Goal: Task Accomplishment & Management: Manage account settings

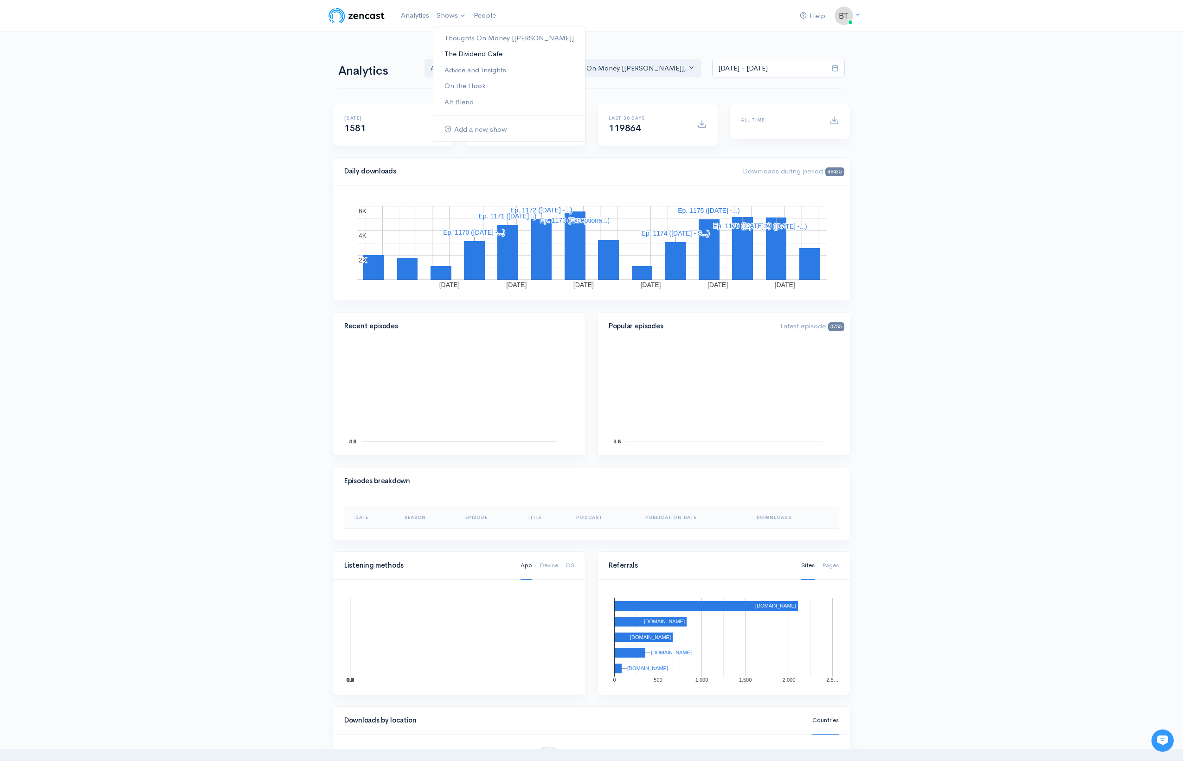
click at [457, 56] on link "The Dividend Cafe" at bounding box center [509, 54] width 152 height 16
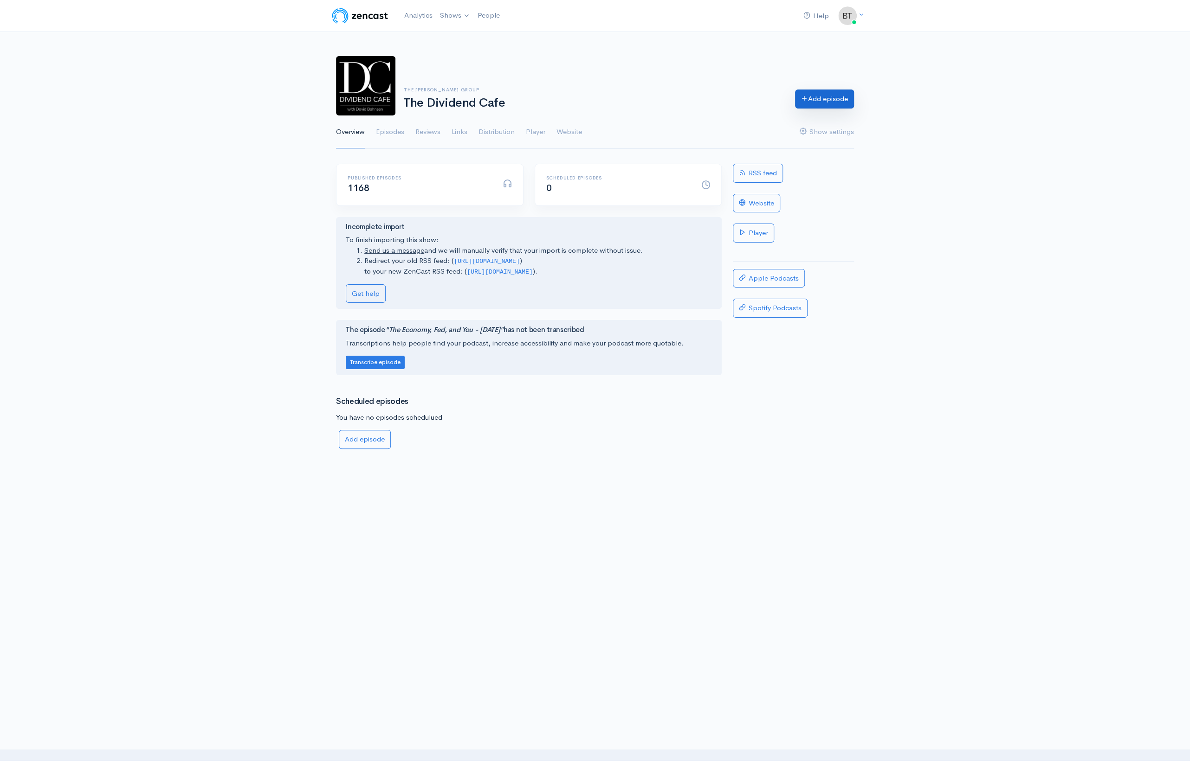
click at [828, 96] on link "Add episode" at bounding box center [824, 99] width 59 height 19
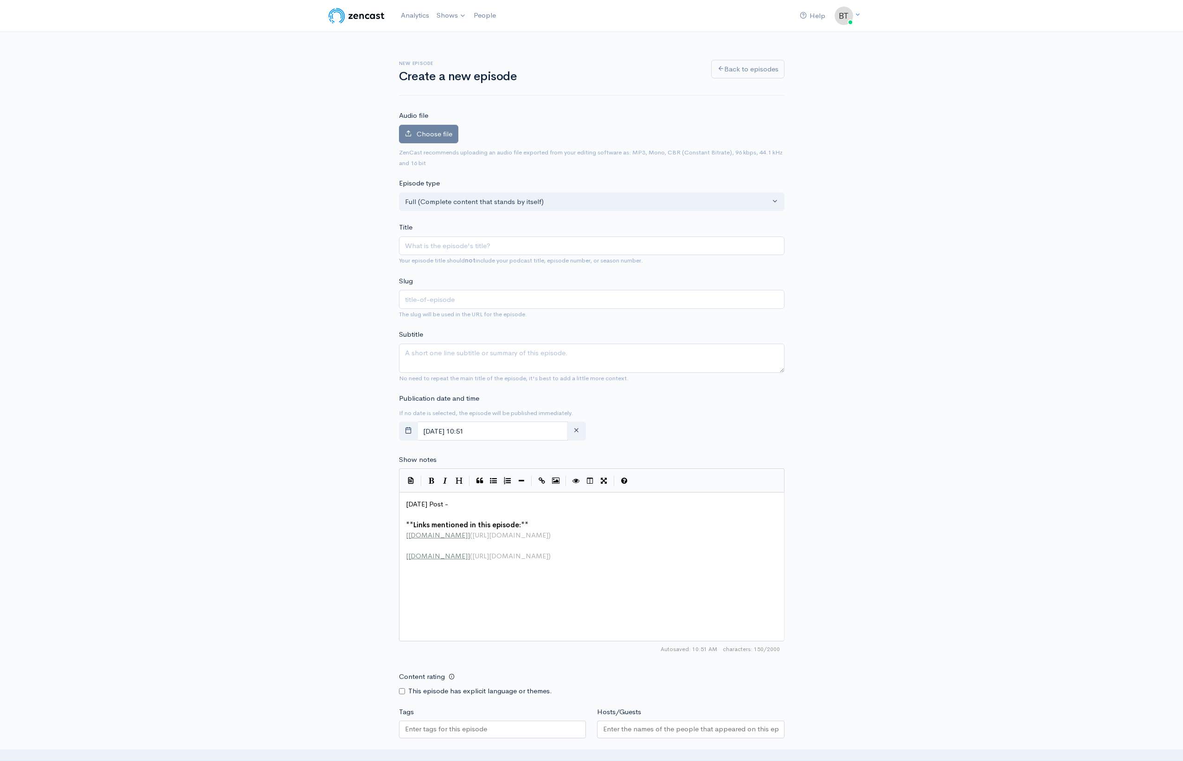
click at [472, 506] on pre "[DATE] Post -" at bounding box center [595, 504] width 382 height 11
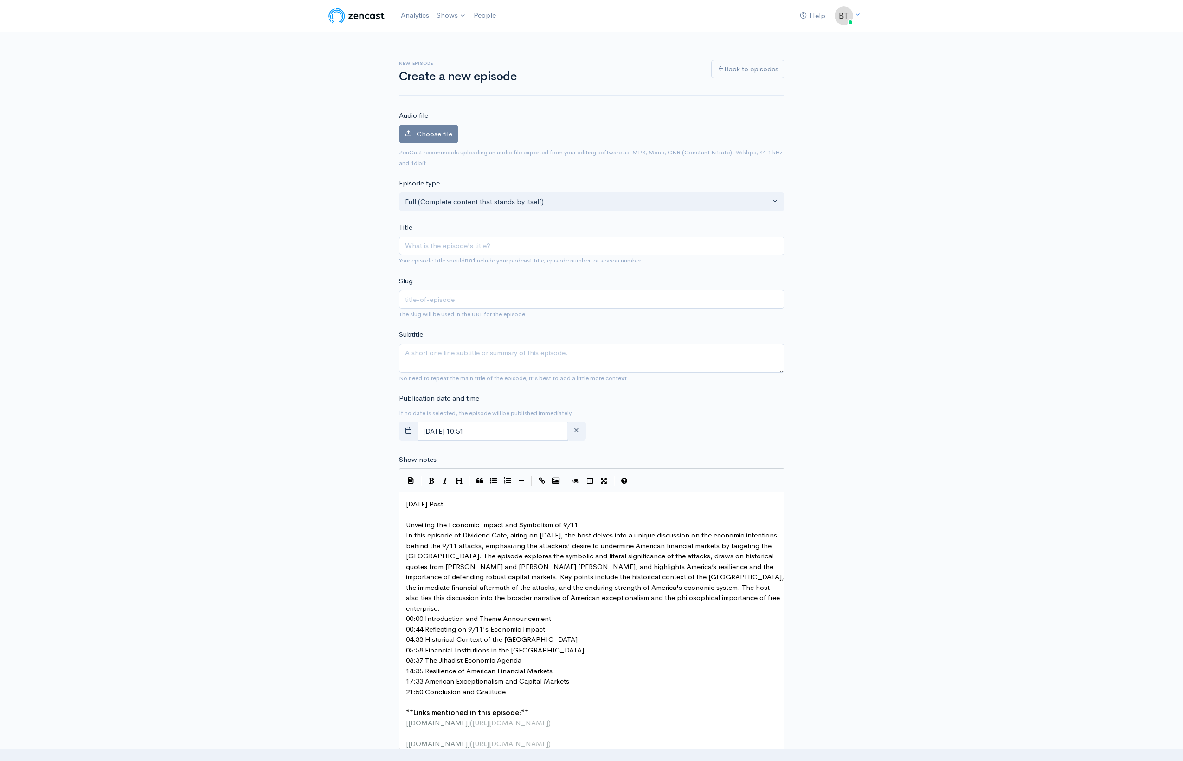
click at [602, 528] on pre "Unveiling the Economic Impact and Symbolism of 9/11" at bounding box center [595, 525] width 382 height 11
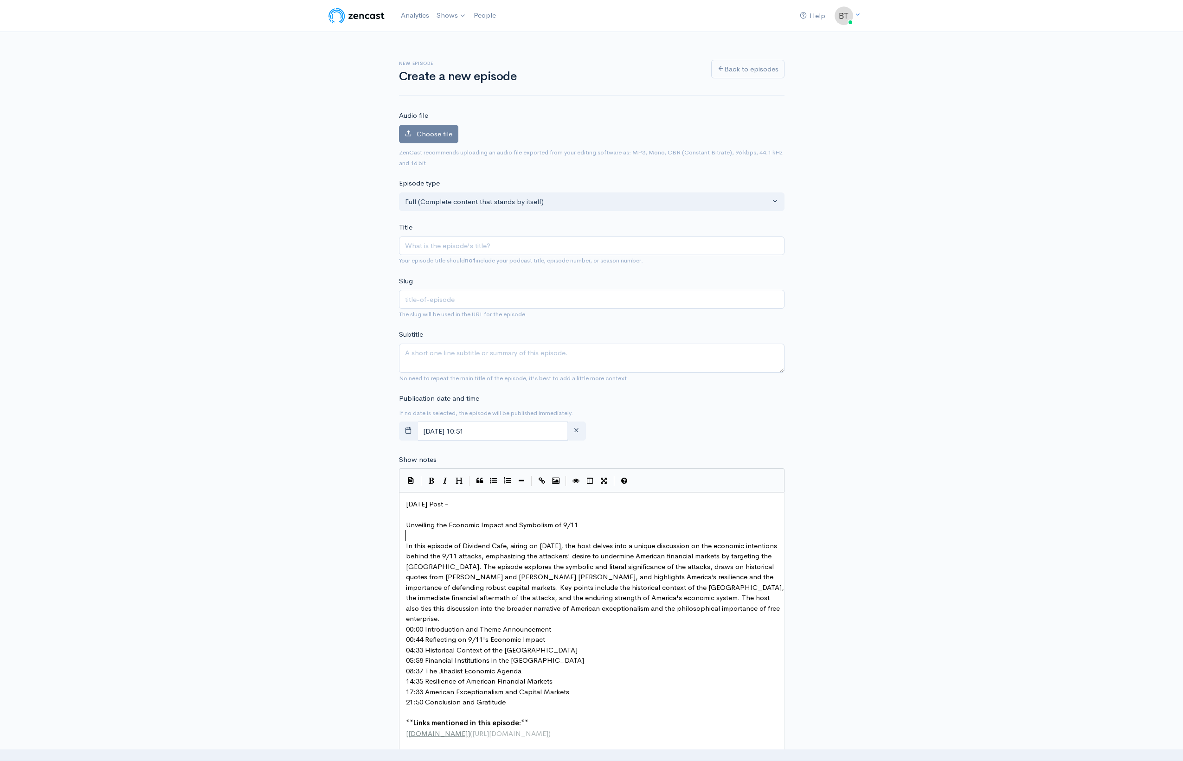
click at [457, 618] on pre "In this episode of Dividend Cafe, airing on September 12, the host delves into …" at bounding box center [595, 583] width 382 height 84
click at [561, 639] on pre "00:00 Introduction and Theme Announcement" at bounding box center [595, 640] width 382 height 11
click at [553, 658] on pre "00:44 Reflecting on 9/11's Economic Impact" at bounding box center [595, 661] width 382 height 11
click at [583, 682] on pre "04:33 Historical Context of the [GEOGRAPHIC_DATA]" at bounding box center [595, 681] width 382 height 11
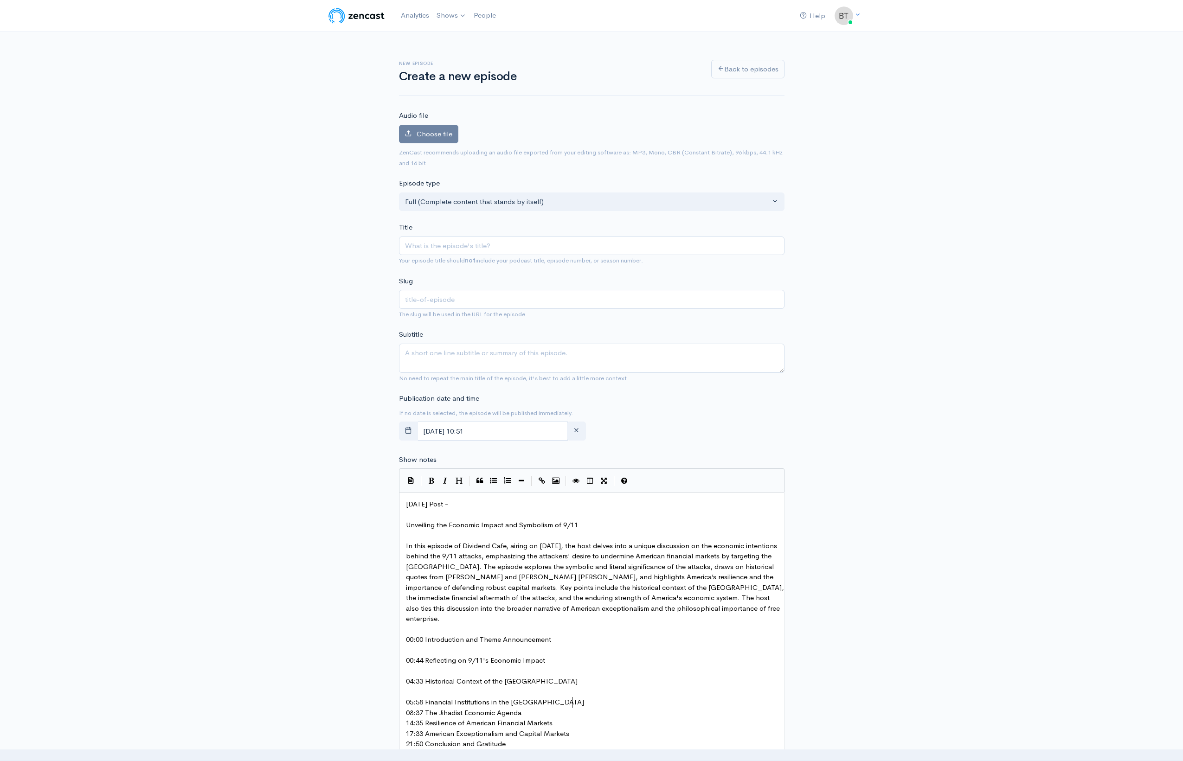
click at [580, 702] on pre "05:58 Financial Institutions in the [GEOGRAPHIC_DATA]" at bounding box center [595, 702] width 382 height 11
click at [537, 721] on pre "08:37 The Jihadist Economic Agenda" at bounding box center [595, 723] width 382 height 11
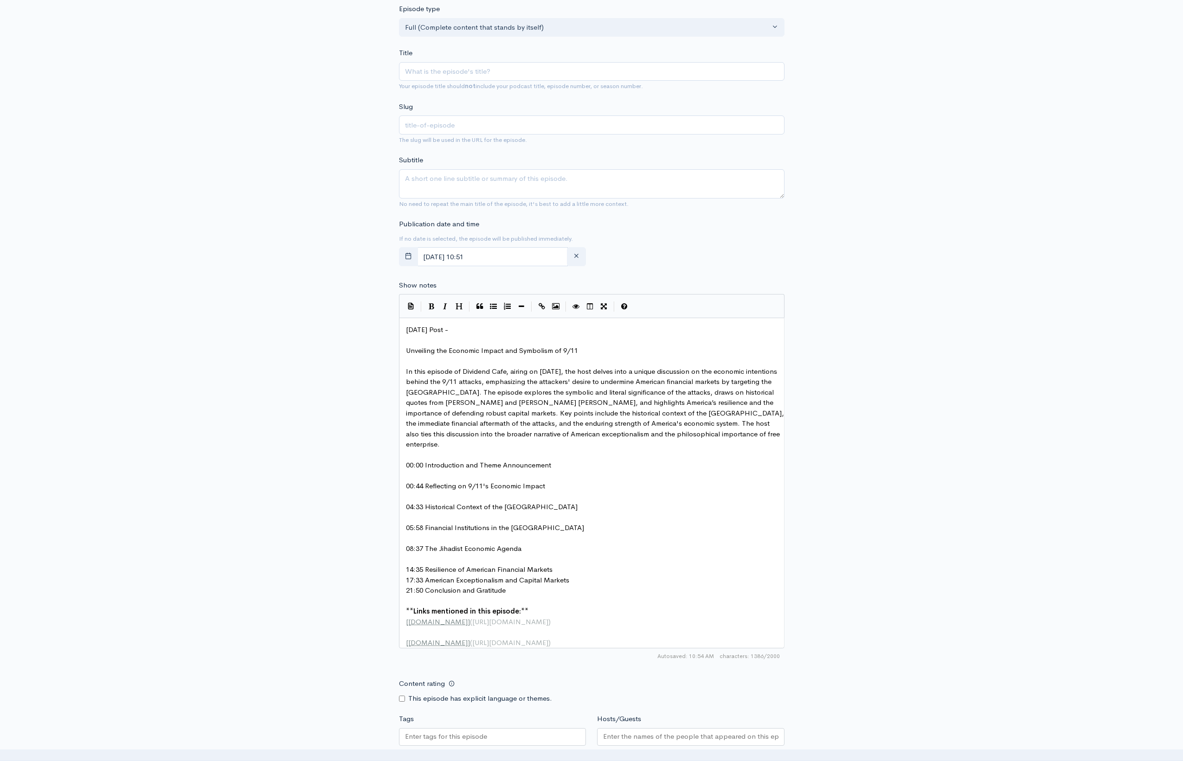
scroll to position [218, 0]
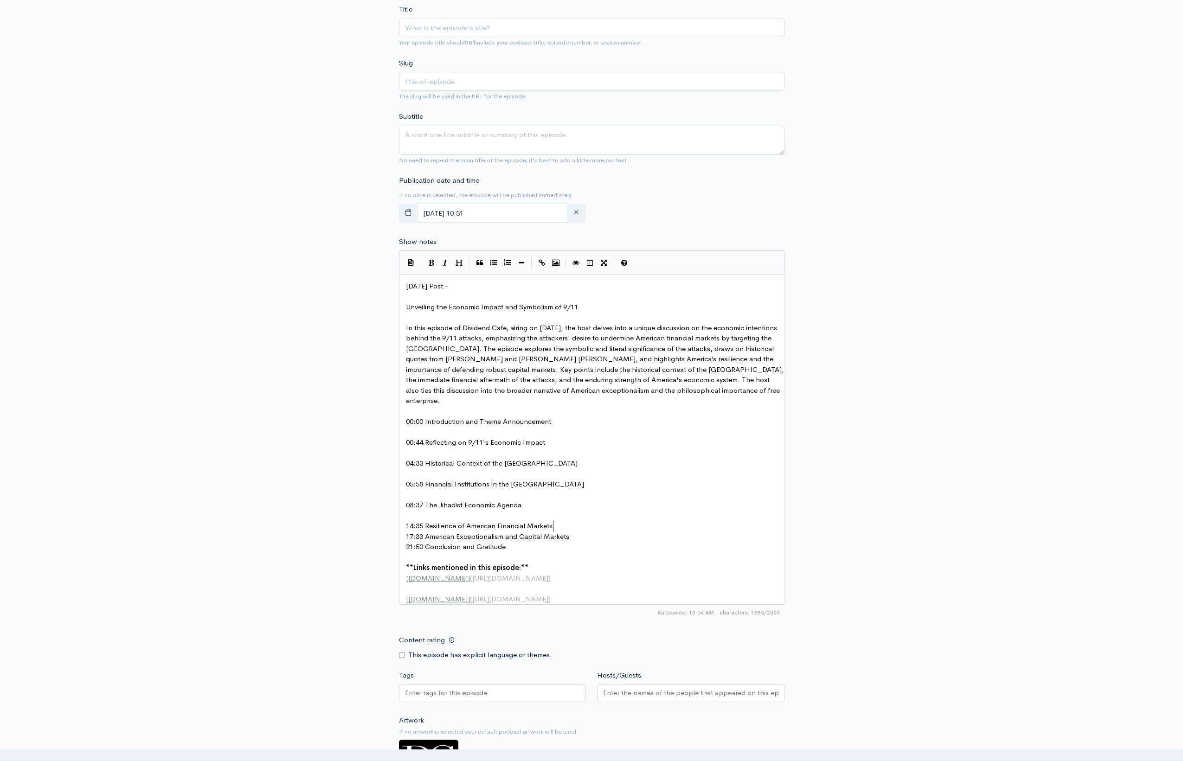
click at [560, 526] on pre "14:35 Resilience of American Financial Markets" at bounding box center [595, 526] width 382 height 11
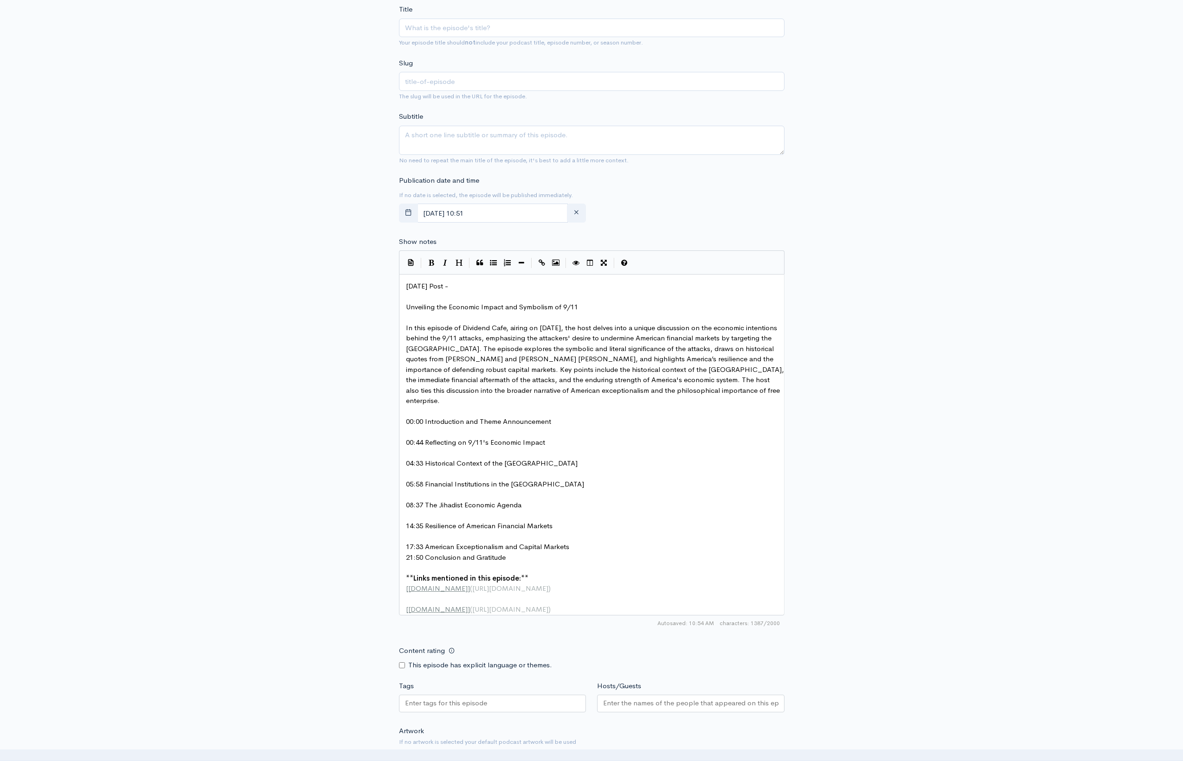
click at [581, 544] on pre "17:33 American Exceptionalism and Capital Markets" at bounding box center [595, 547] width 382 height 11
click at [699, 720] on input "Hosts/Guests" at bounding box center [690, 714] width 175 height 11
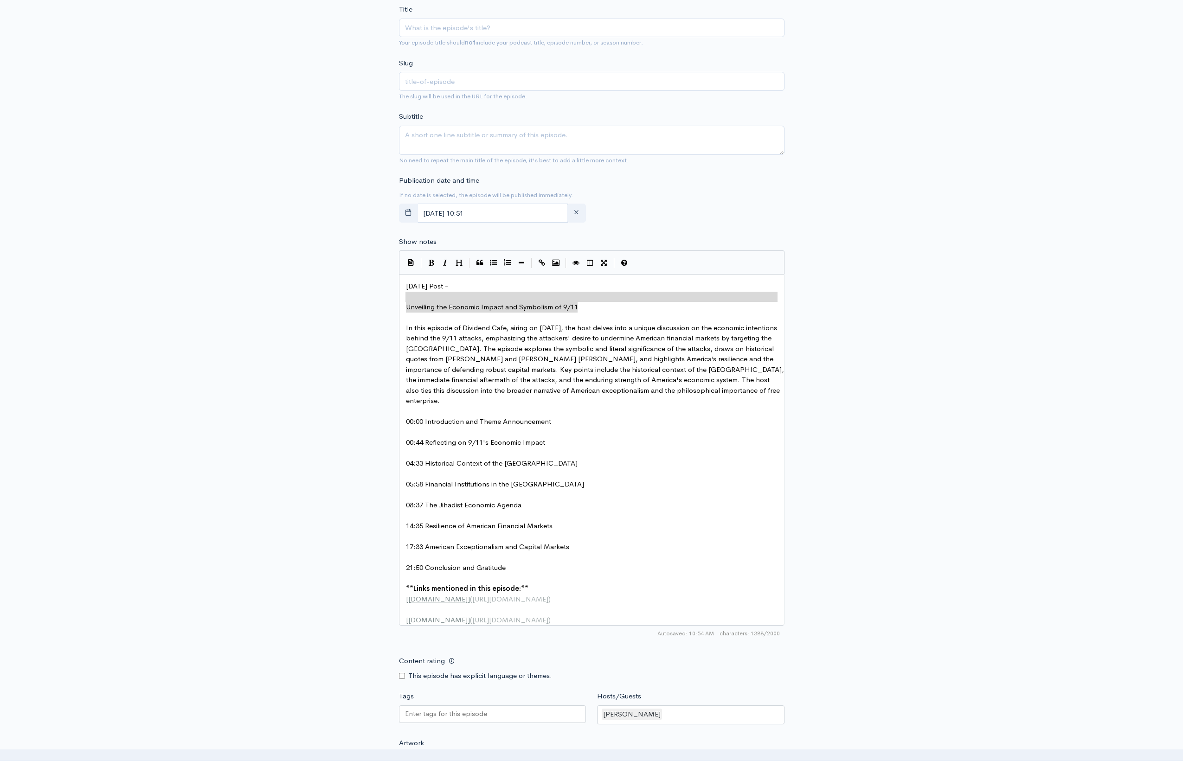
type textarea "Unveiling the Economic Impact and Symbolism of 9/11"
drag, startPoint x: 587, startPoint y: 305, endPoint x: 388, endPoint y: 308, distance: 199.1
click at [455, 130] on textarea "Subtitle" at bounding box center [592, 140] width 386 height 29
paste textarea "Unveiling the Economic Impact and Symbolism of 9/11"
type textarea "Unveiling the Economic Impact and Symbolism of 9/11"
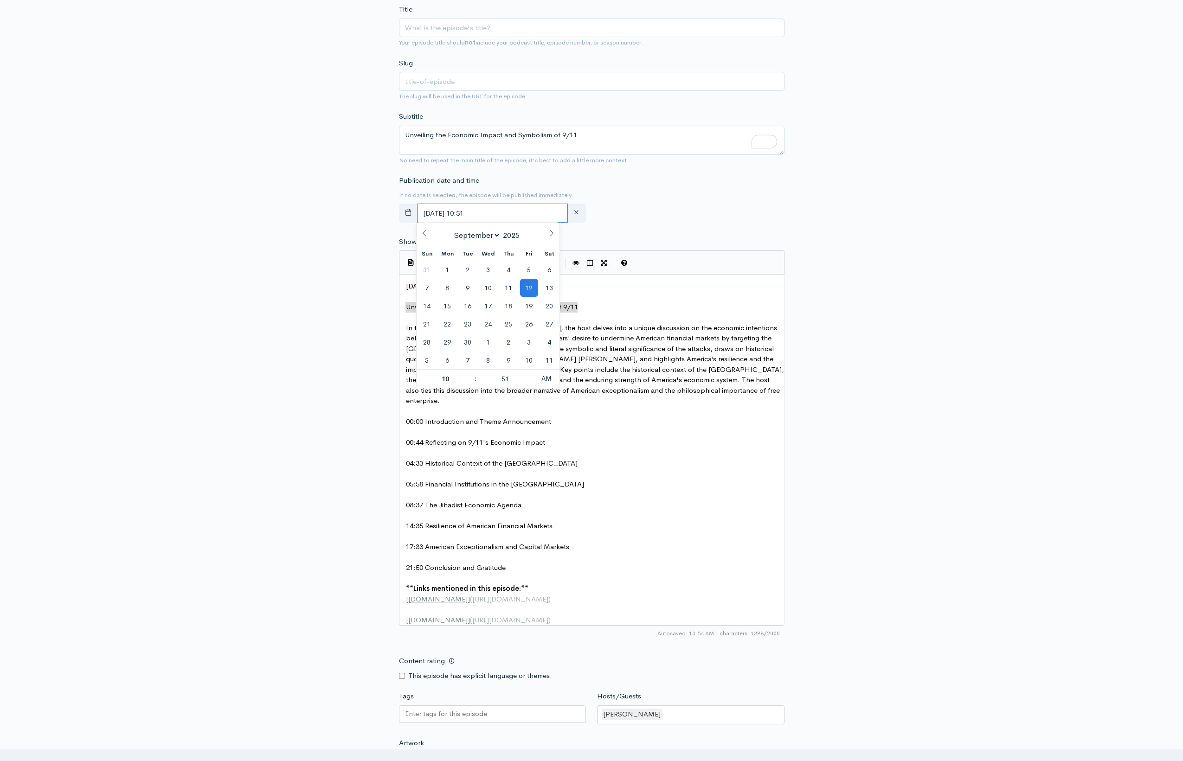
click at [523, 214] on input "September, 12 2025 10:51" at bounding box center [492, 213] width 151 height 19
click at [928, 229] on div "New episode Create a new episode Back to episodes Audio file Choose file 0 ZenC…" at bounding box center [591, 376] width 1183 height 1125
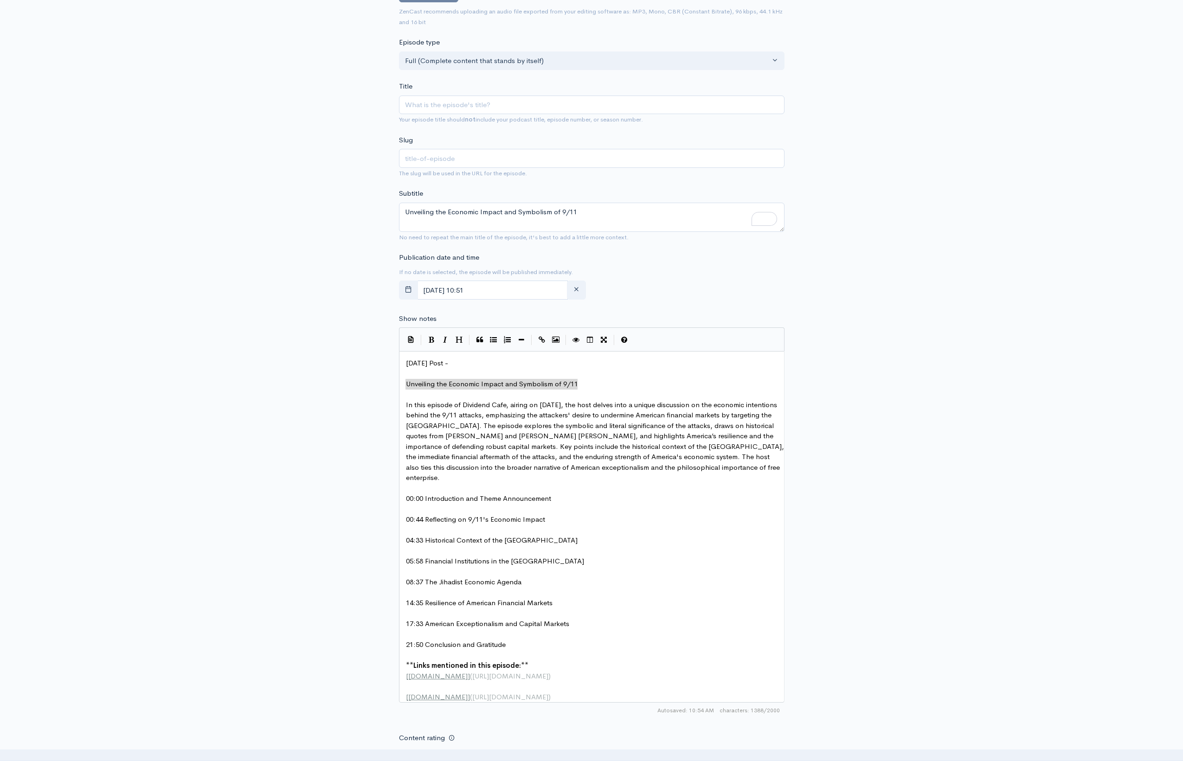
scroll to position [0, 0]
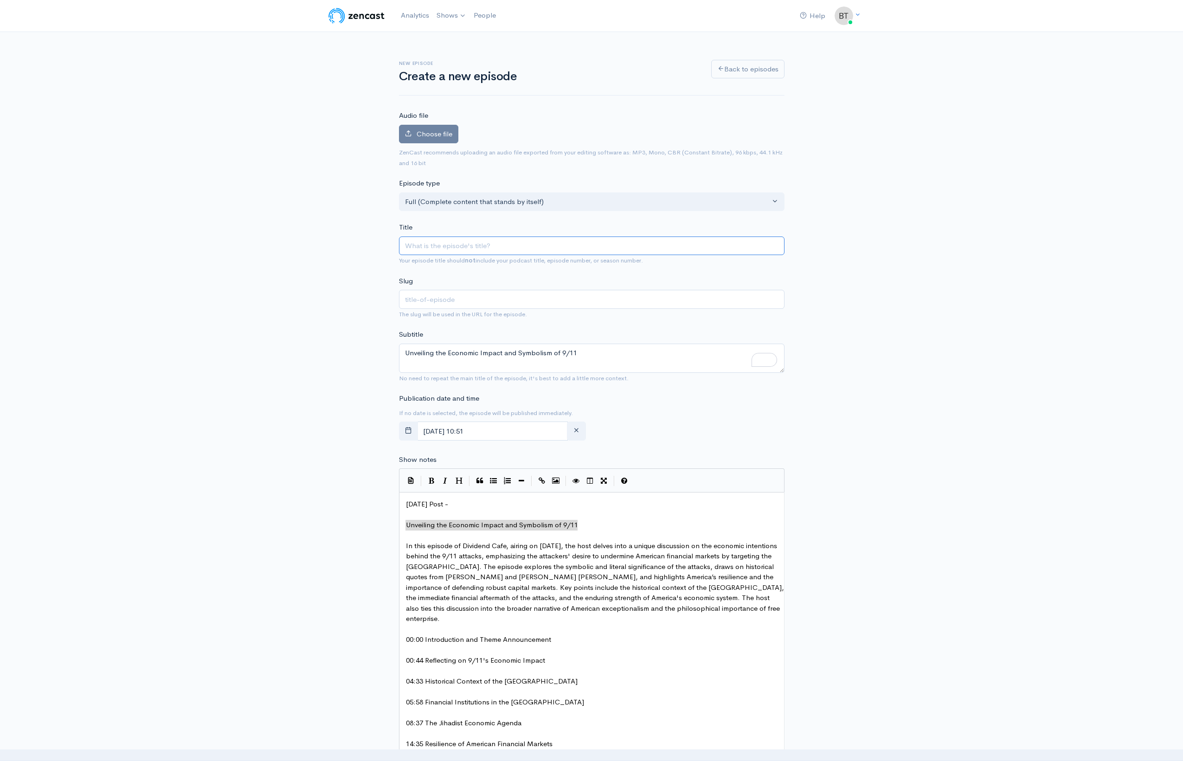
click at [431, 243] on input "Title" at bounding box center [592, 246] width 386 height 19
paste input "The Economic Heart of the Matter in the 9/11 Attacks"
type input "The Economic Heart of the Matter in the 9/11 Attacks"
type input "the-economic-heart-of-the-matter-in-the-911-attacks"
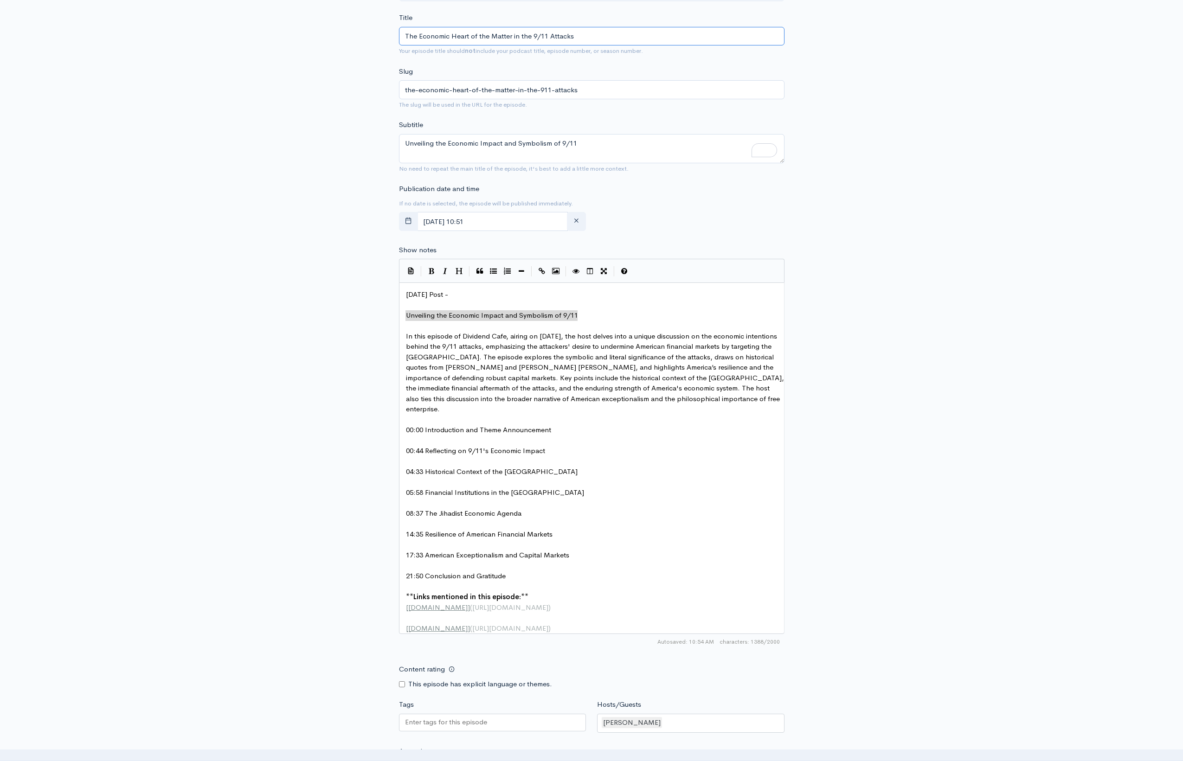
scroll to position [215, 0]
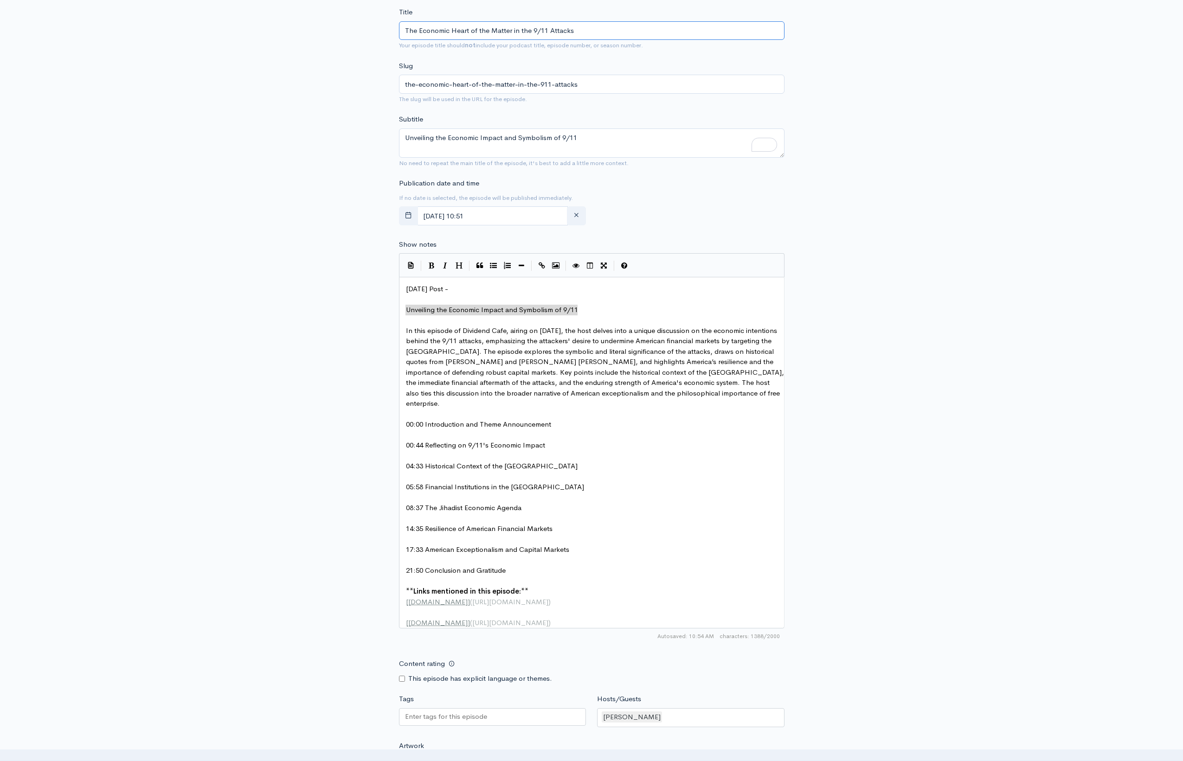
type input "The Economic Heart of the Matter in the 9/11 Attacks"
drag, startPoint x: 741, startPoint y: 382, endPoint x: 774, endPoint y: 380, distance: 33.0
type textarea "David"
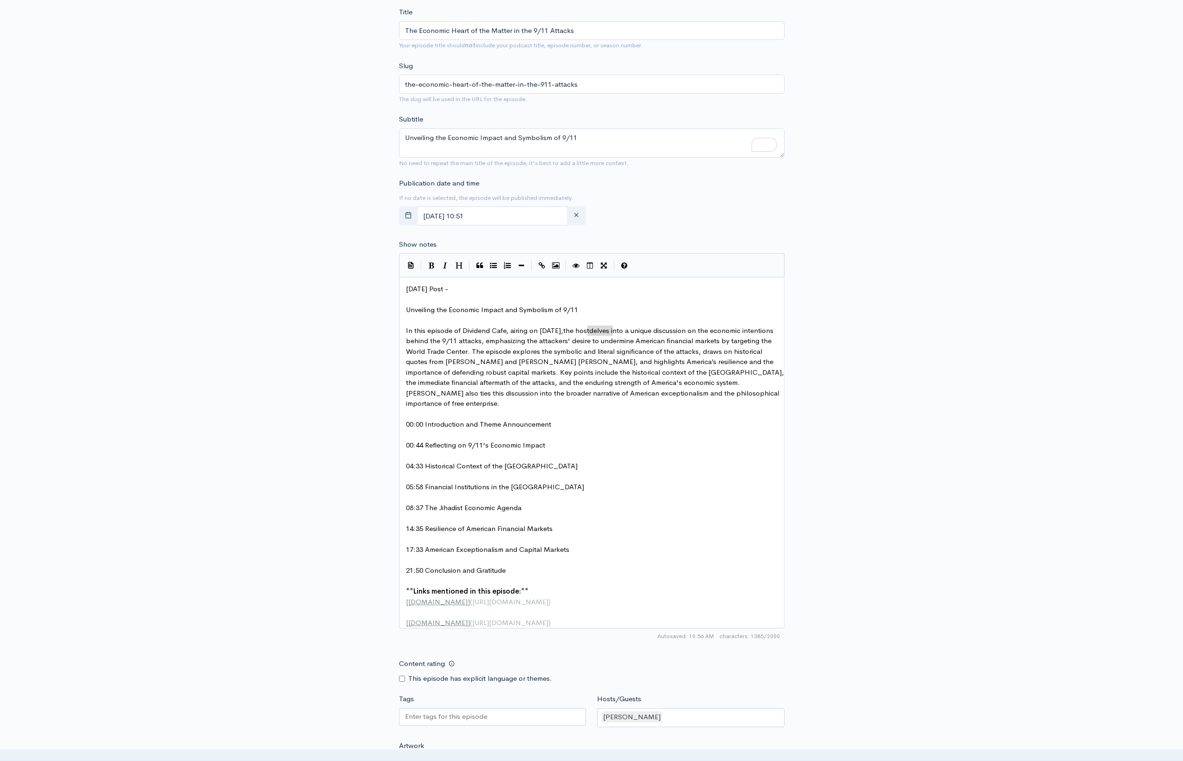
drag, startPoint x: 612, startPoint y: 330, endPoint x: 588, endPoint y: 332, distance: 24.6
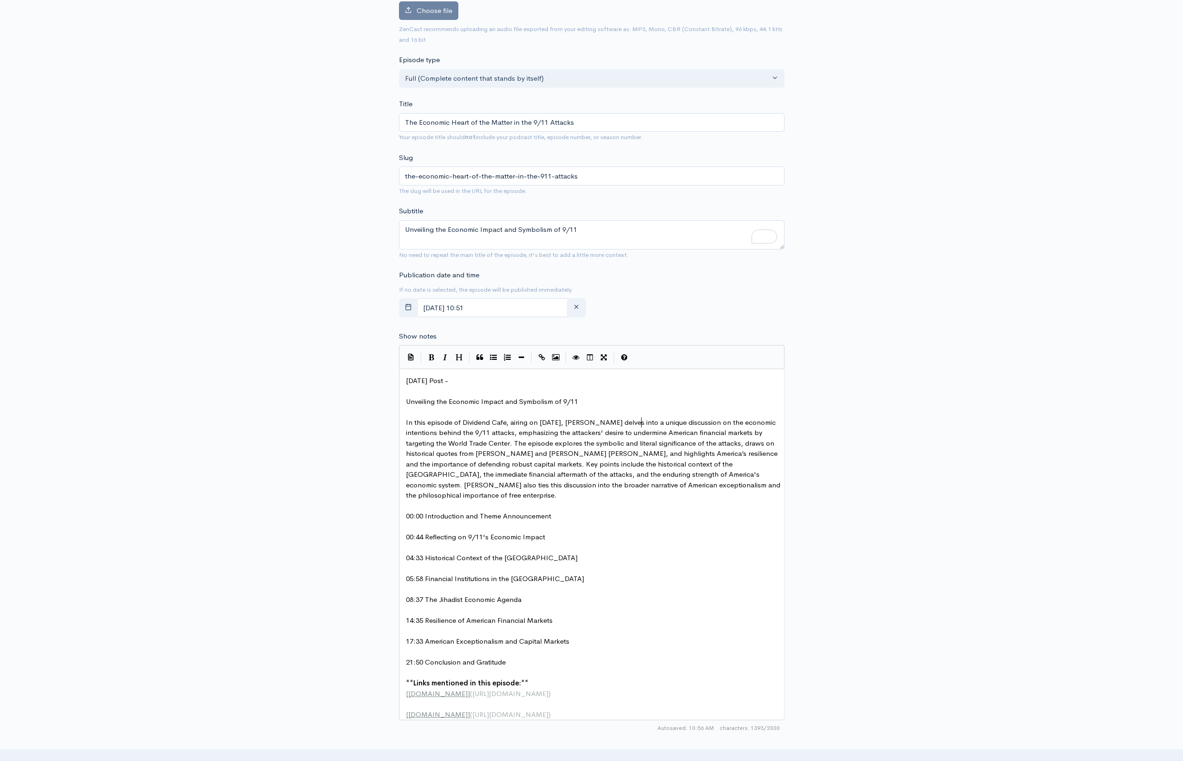
scroll to position [0, 0]
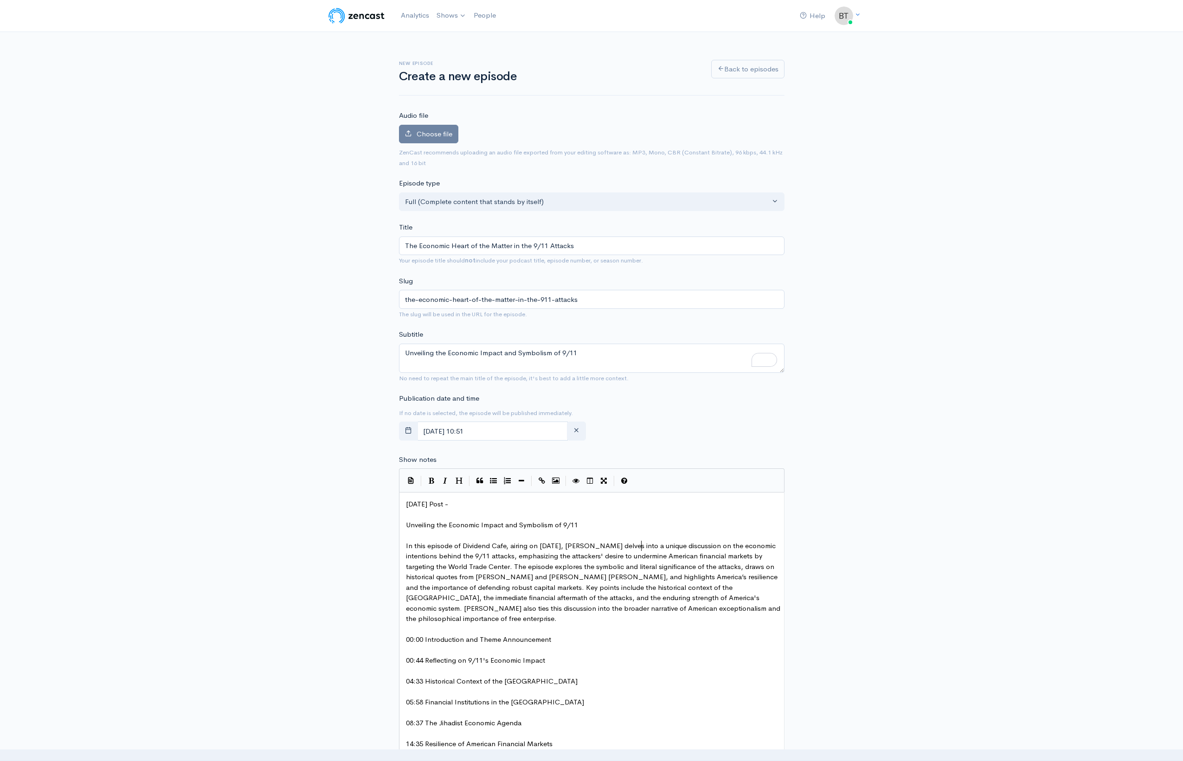
type textarea "David L. Bahnsen"
click at [431, 136] on span "Choose file" at bounding box center [435, 133] width 36 height 9
click at [0, 0] on input "Choose file" at bounding box center [0, 0] width 0 height 0
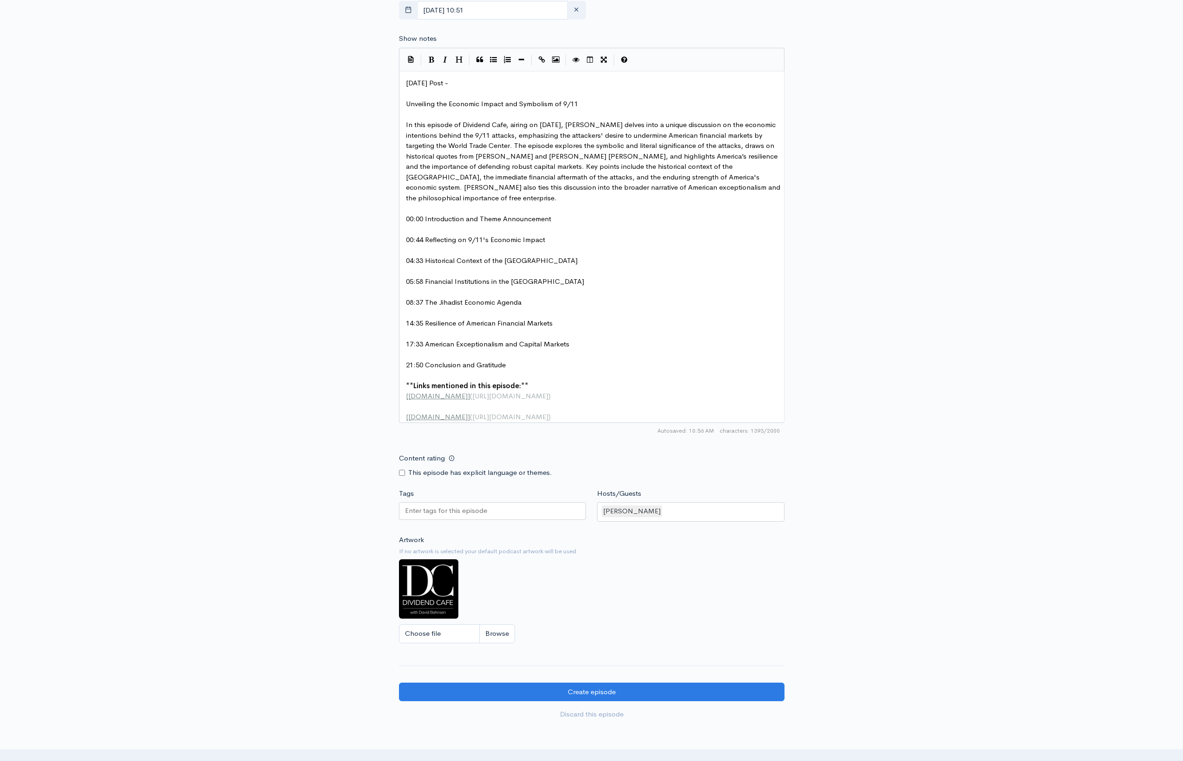
scroll to position [516, 0]
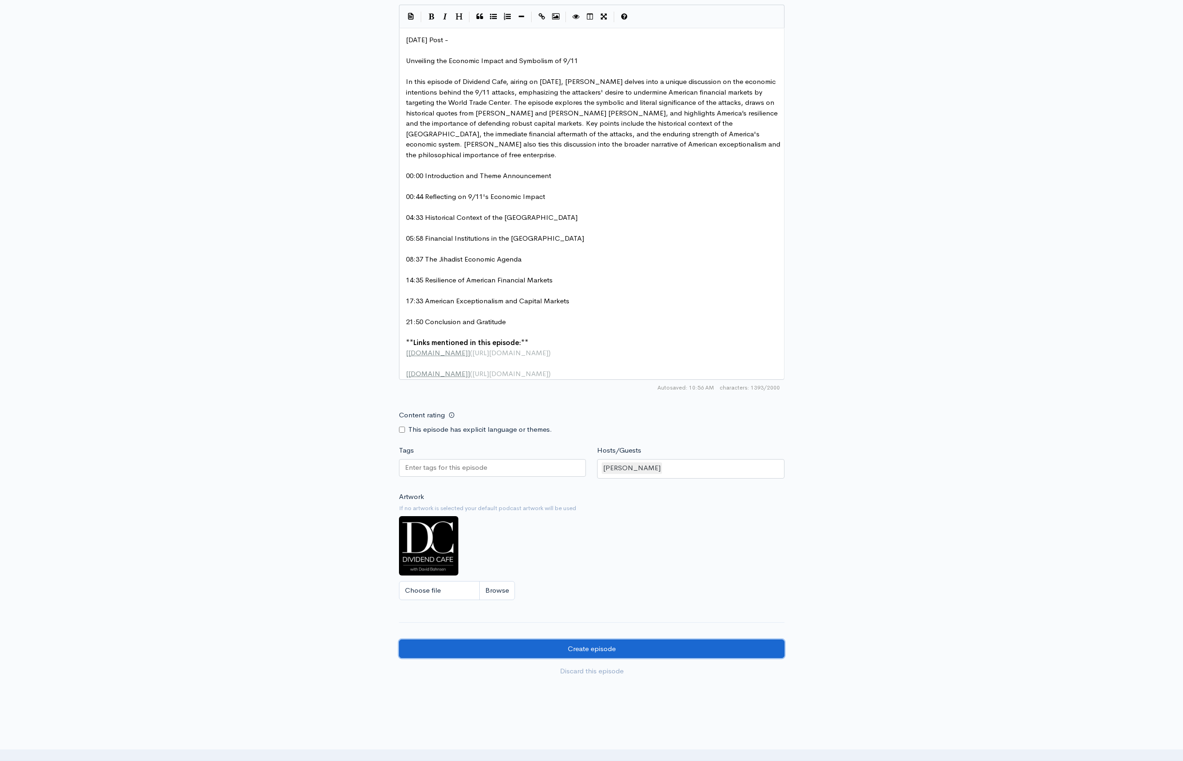
click at [657, 658] on input "Create episode" at bounding box center [592, 649] width 386 height 19
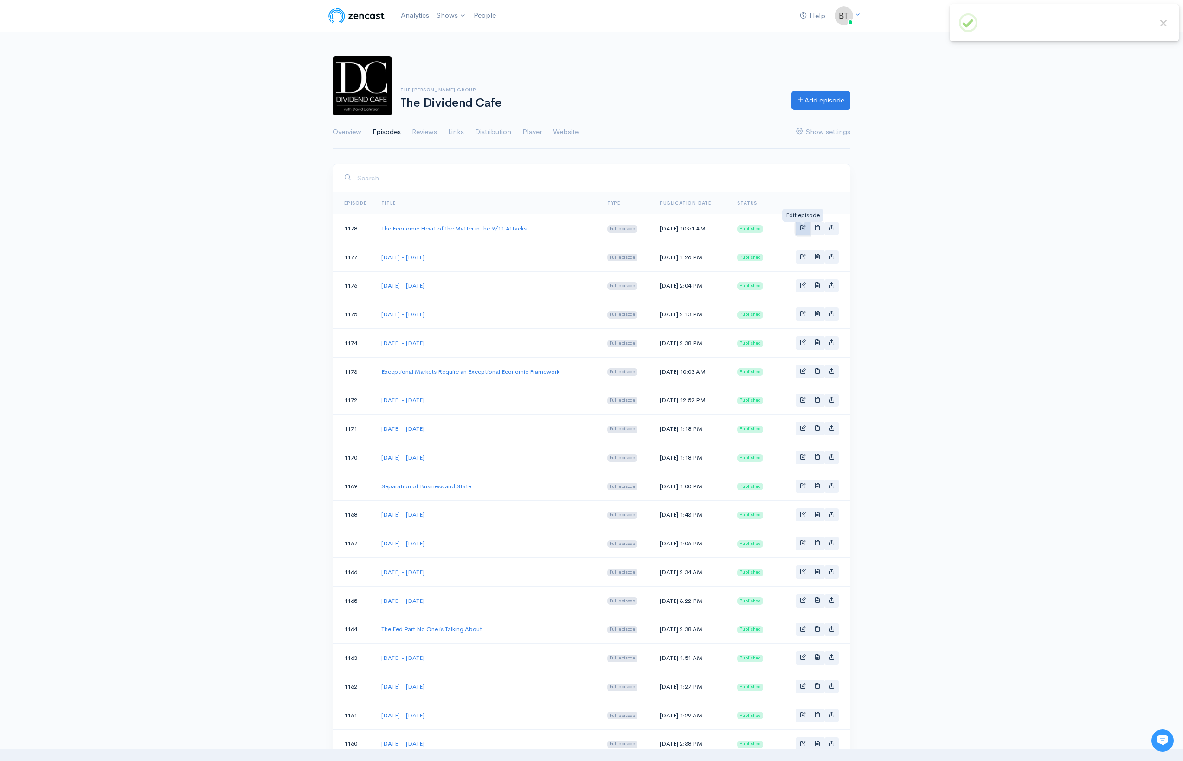
click at [805, 229] on span "Basic example" at bounding box center [803, 228] width 6 height 6
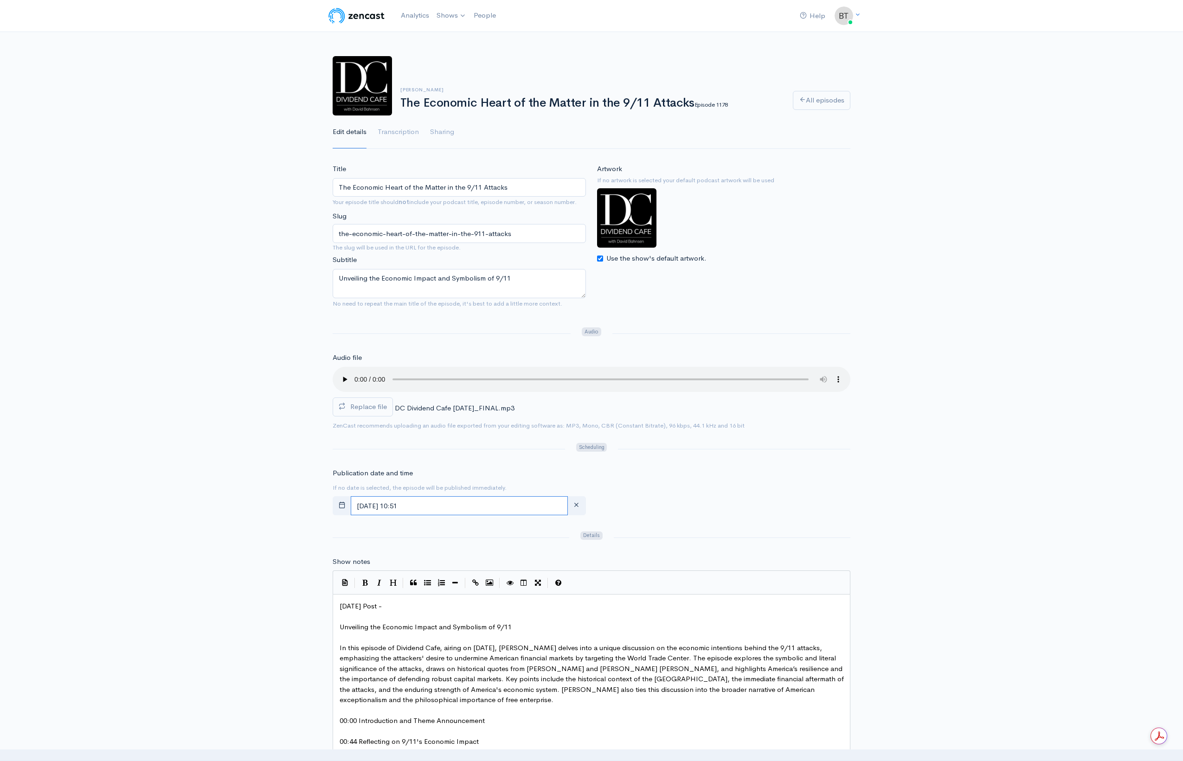
click at [468, 504] on input "[DATE] 10:51" at bounding box center [459, 505] width 217 height 19
click at [483, 580] on span "13" at bounding box center [483, 581] width 18 height 18
type input "September, 13 2025 10:51"
click at [730, 502] on div "Publication date and time If no date is selected, the episode will be published…" at bounding box center [591, 493] width 529 height 51
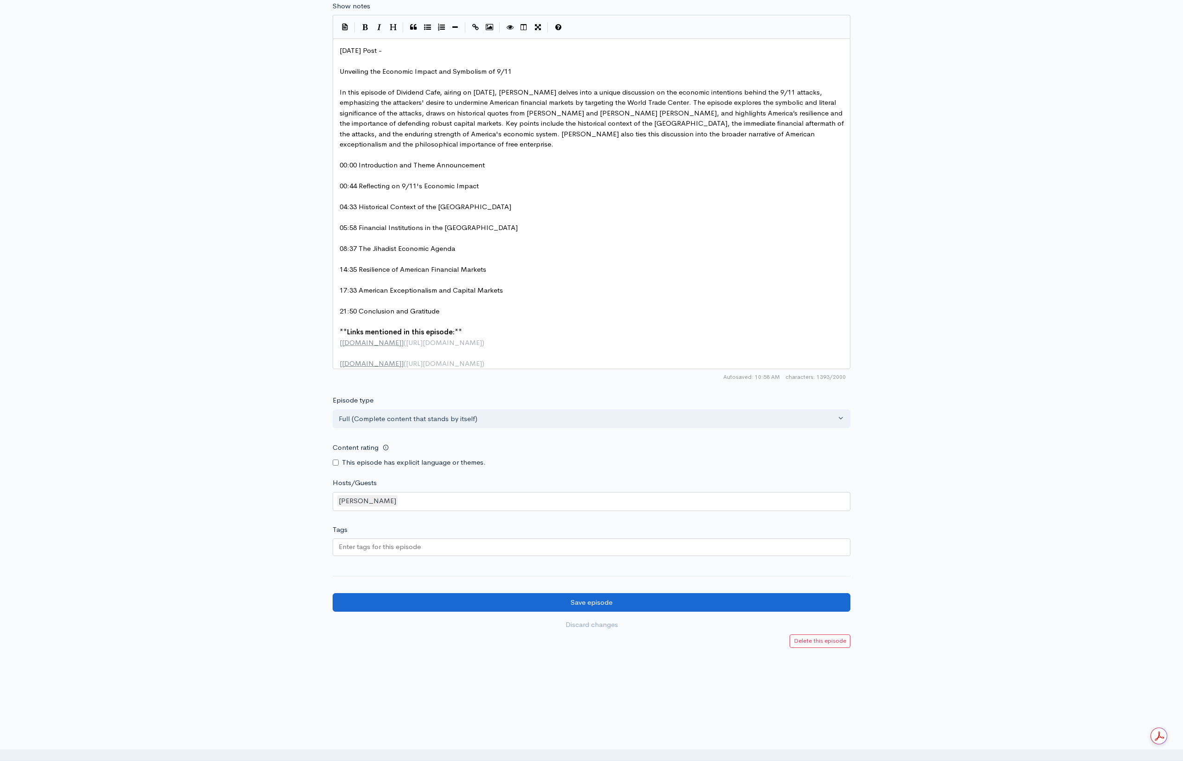
scroll to position [569, 0]
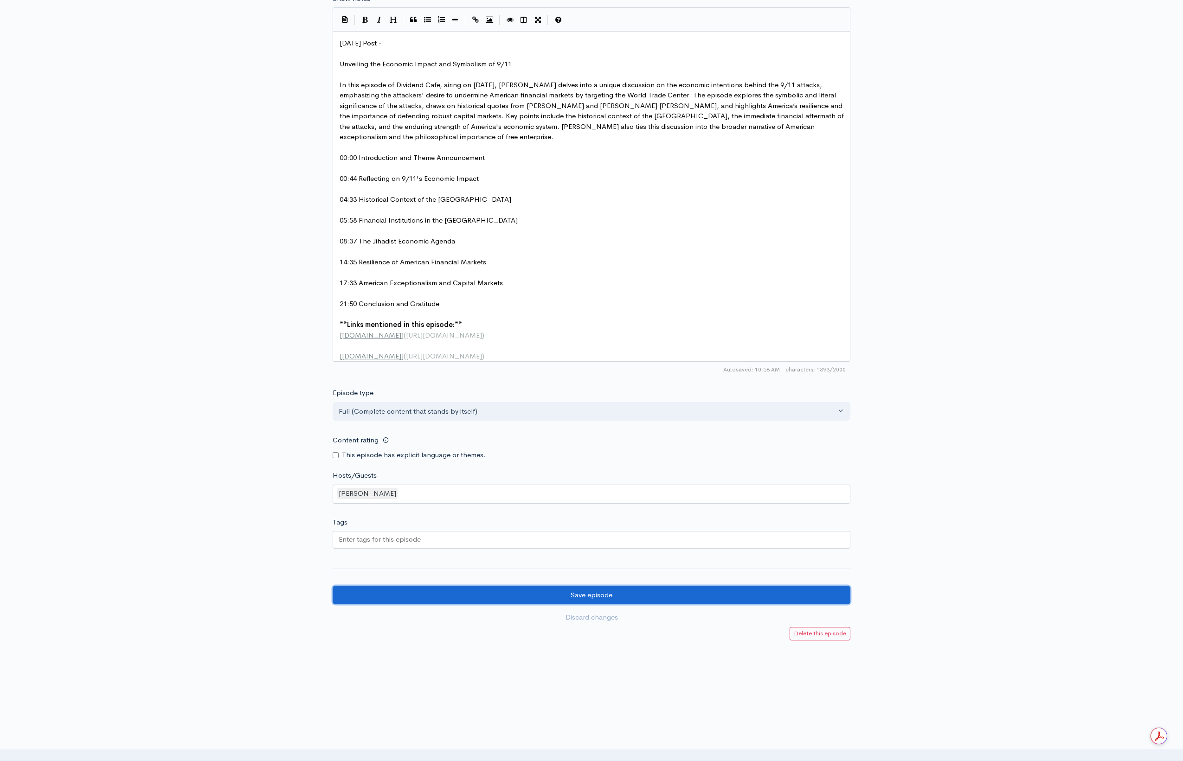
click at [602, 597] on input "Save episode" at bounding box center [592, 595] width 518 height 19
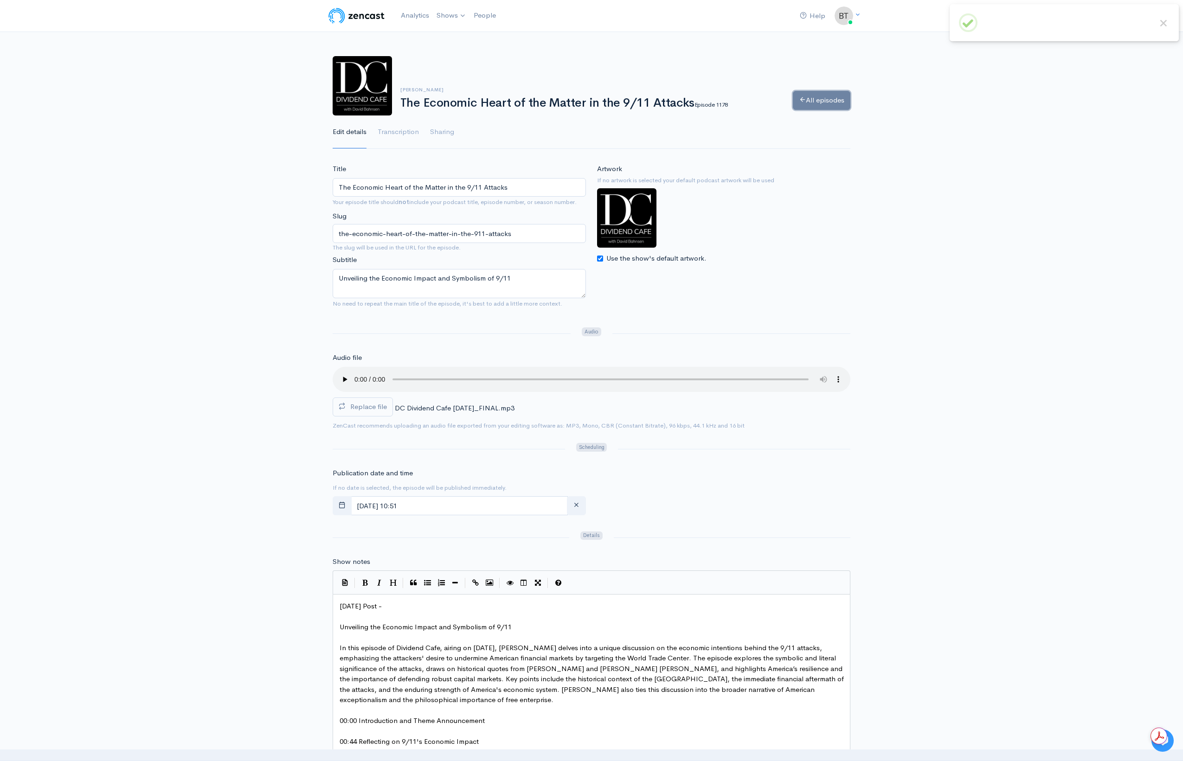
click at [831, 97] on link "All episodes" at bounding box center [822, 100] width 58 height 19
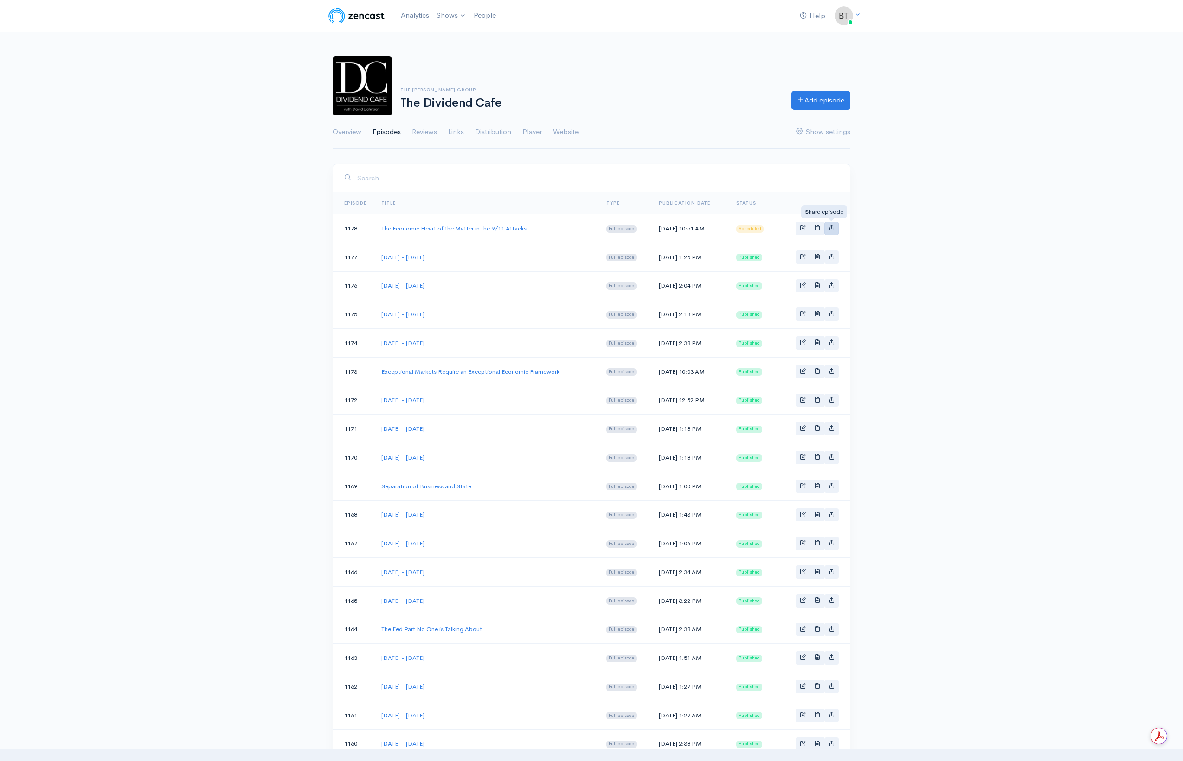
click at [836, 227] on link "Basic example" at bounding box center [832, 228] width 14 height 13
type input "https://podcast.dividendcafe.com/episodes/the-economic-heart-of-the-matter-in-t…"
type input "https://dts.podtrac.com/redirect.mp3/media.zencast.fm/the-dividend-cafe-1/0f845…"
type input "<iframe src='https://share.zencast.fm/embed/episode/0f845ad2-2fa4-43bc-b7bc-015…"
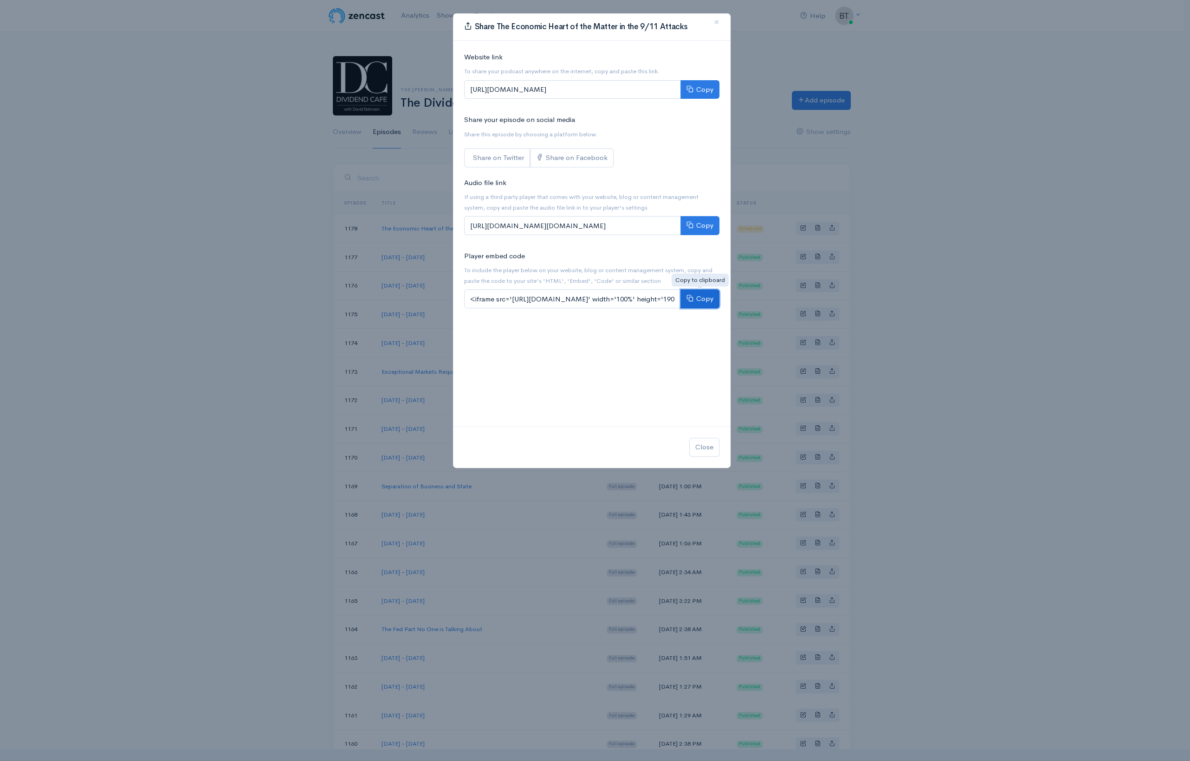
click at [702, 302] on button "Copy" at bounding box center [699, 299] width 39 height 19
click at [703, 92] on button "Copy" at bounding box center [699, 89] width 39 height 19
click at [718, 21] on span "×" at bounding box center [717, 21] width 6 height 13
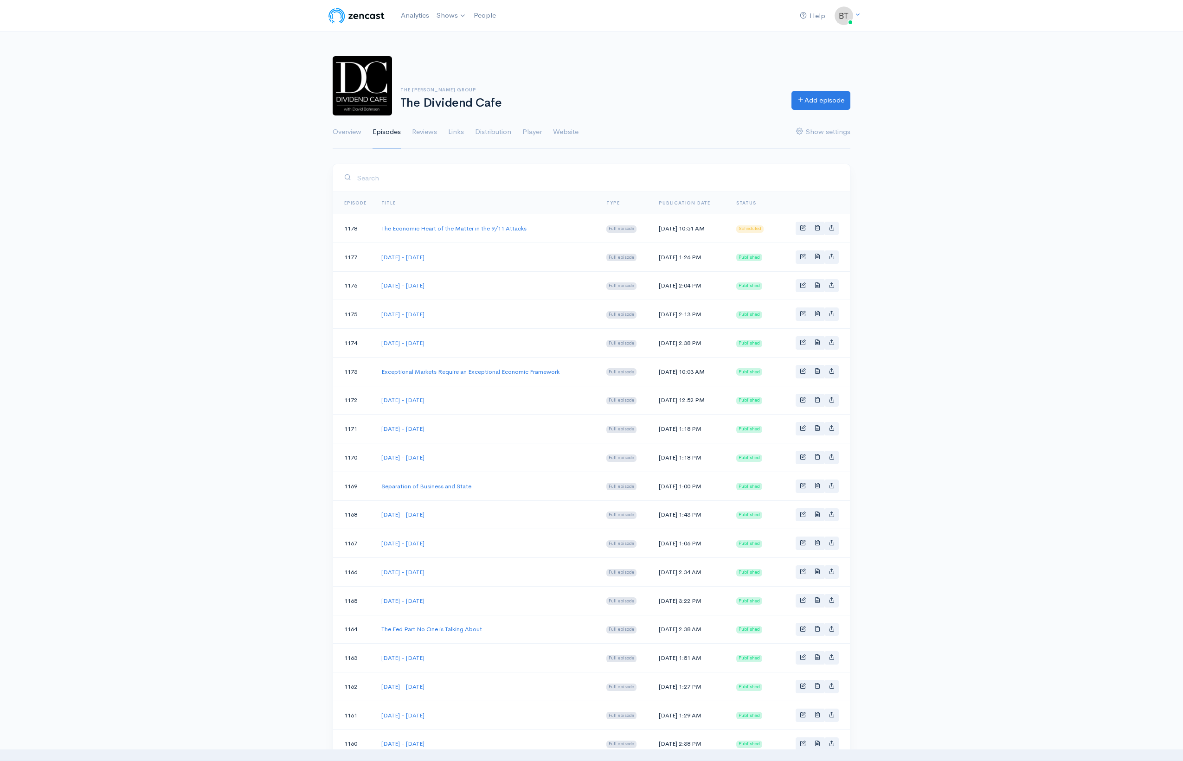
click at [711, 72] on div "The Bahnsen Group The Dividend Cafe Add episode" at bounding box center [591, 85] width 529 height 59
click at [802, 225] on span "Basic example" at bounding box center [803, 228] width 6 height 6
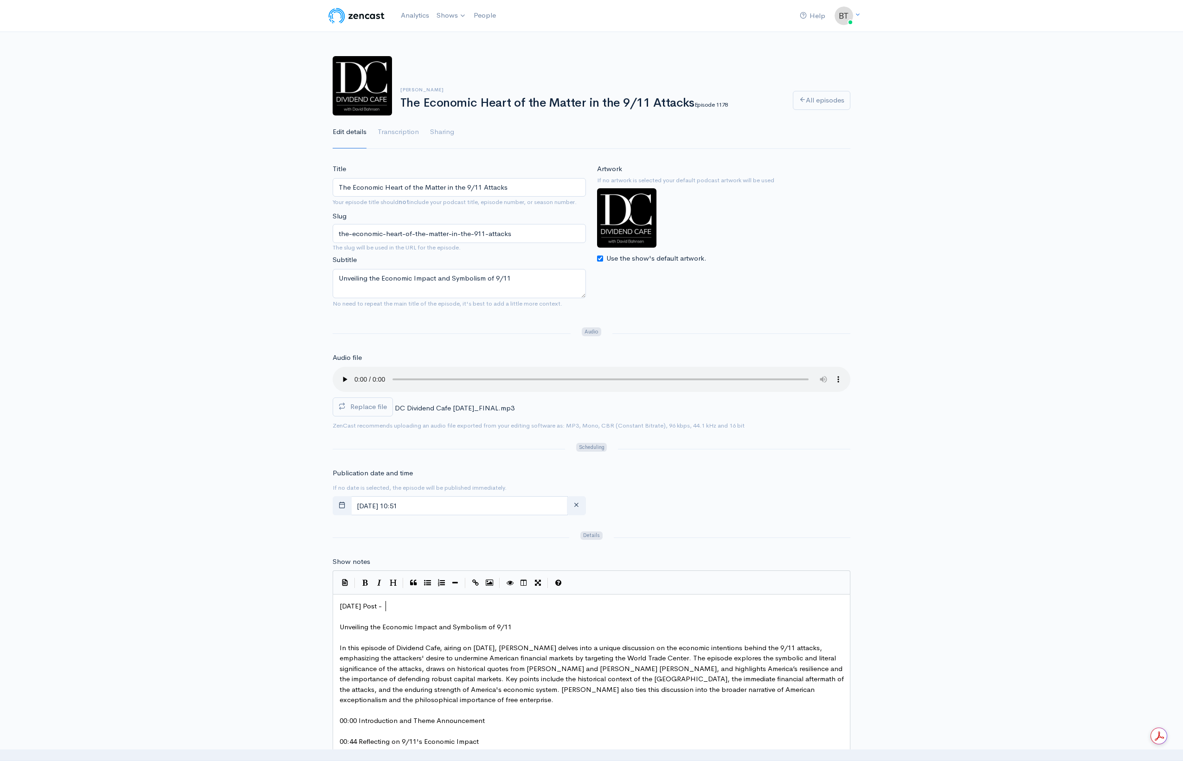
click at [397, 606] on pre "[DATE] Post -" at bounding box center [595, 606] width 514 height 11
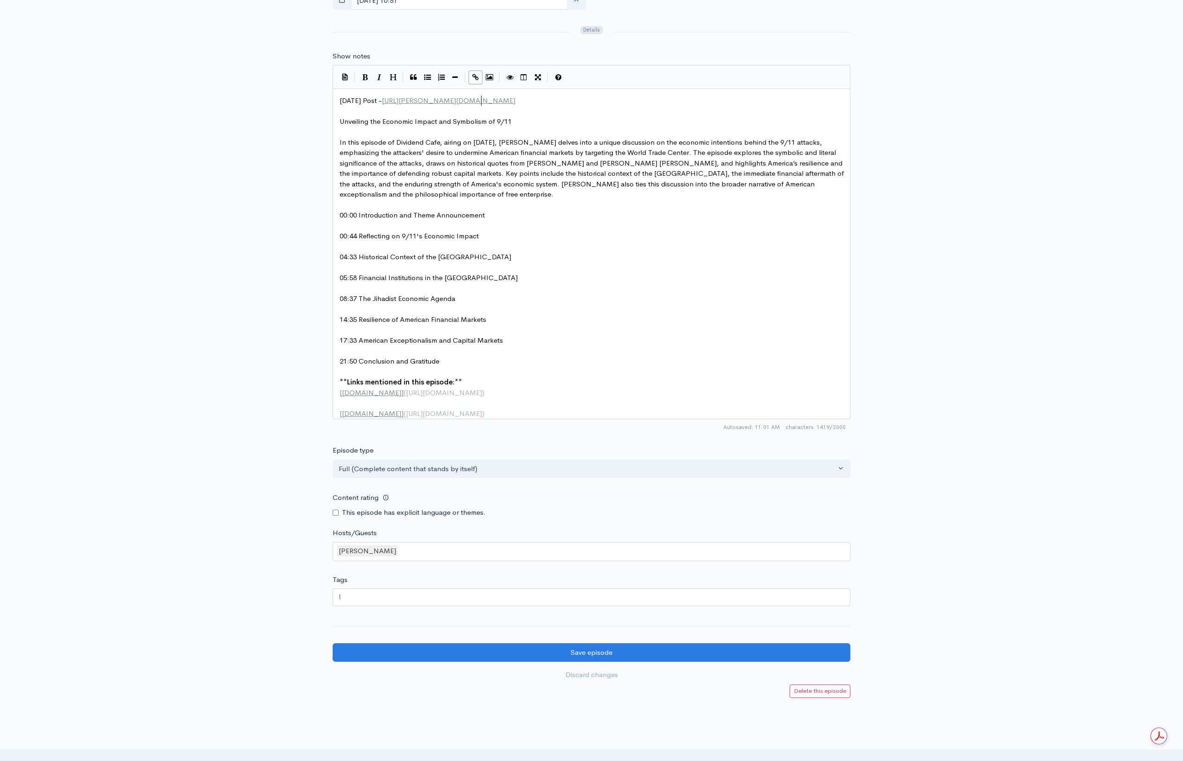
scroll to position [569, 0]
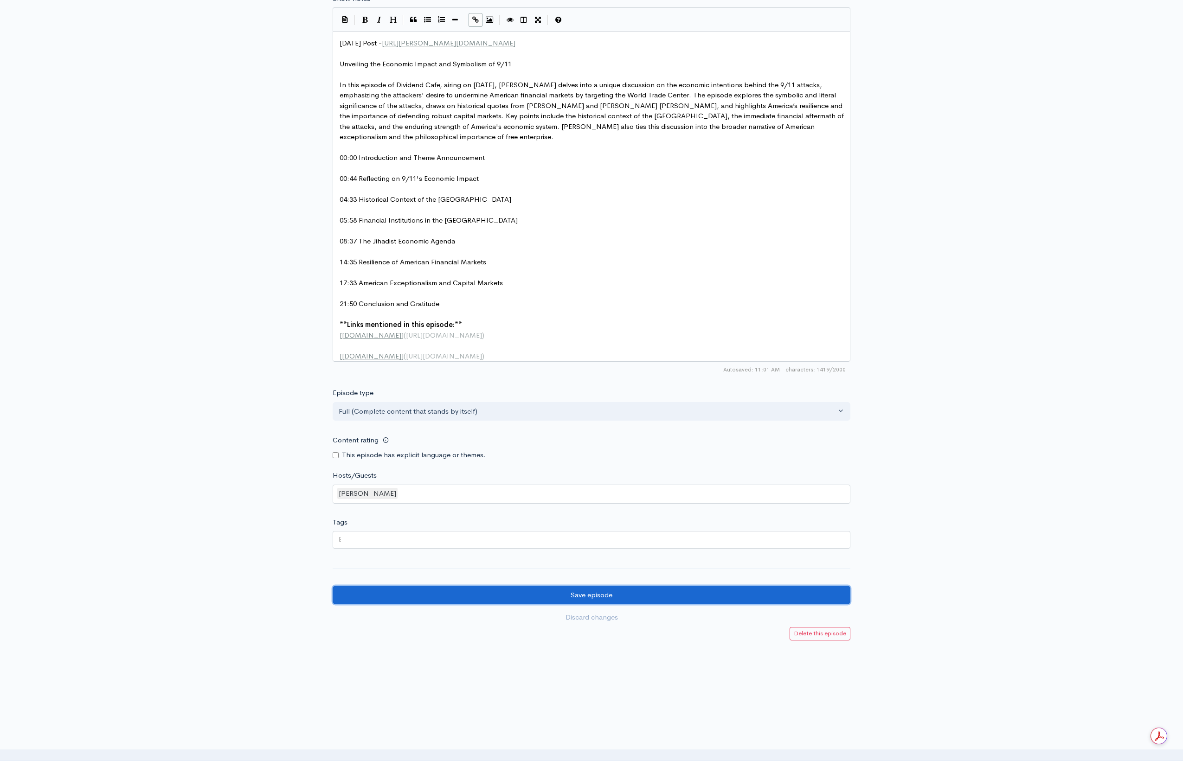
click at [636, 593] on input "Save episode" at bounding box center [592, 595] width 518 height 19
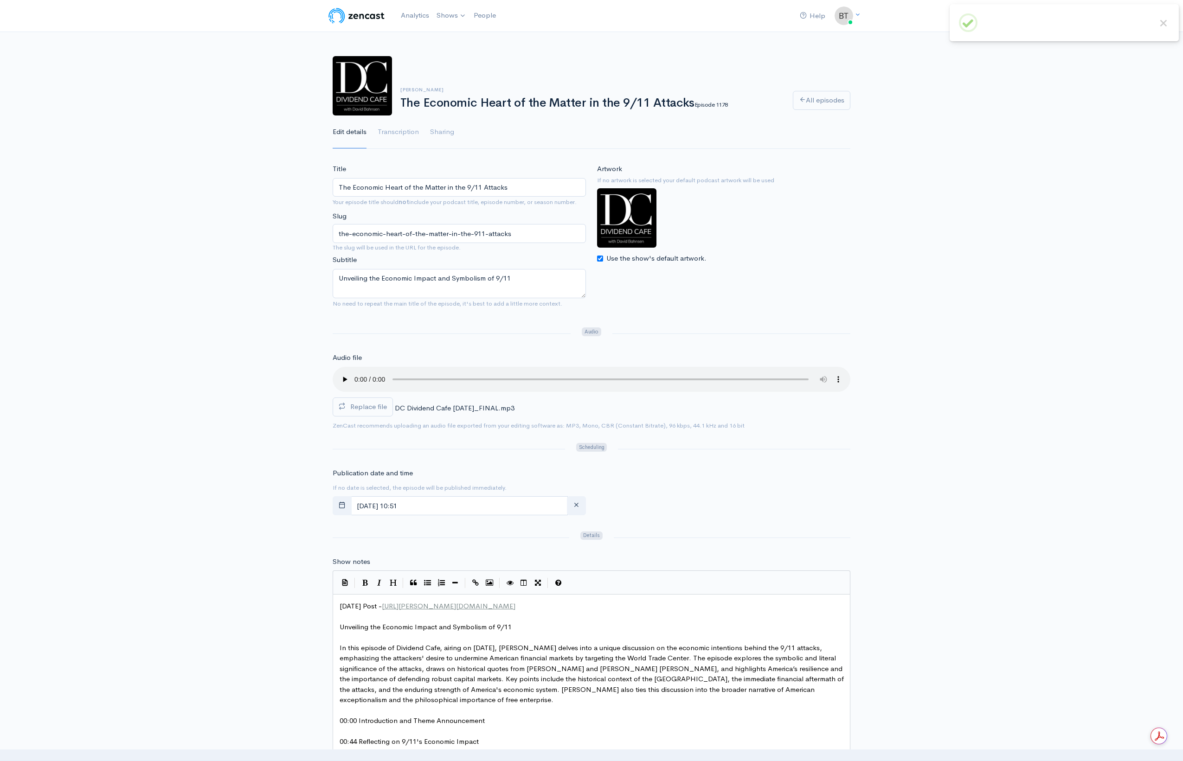
click at [1027, 91] on div "[PERSON_NAME] The Economic Heart of the Matter in the 9/11 Attacks Episode 1178…" at bounding box center [591, 97] width 1183 height 104
click at [445, 50] on link "Thoughts On Money [[PERSON_NAME]]" at bounding box center [509, 54] width 152 height 16
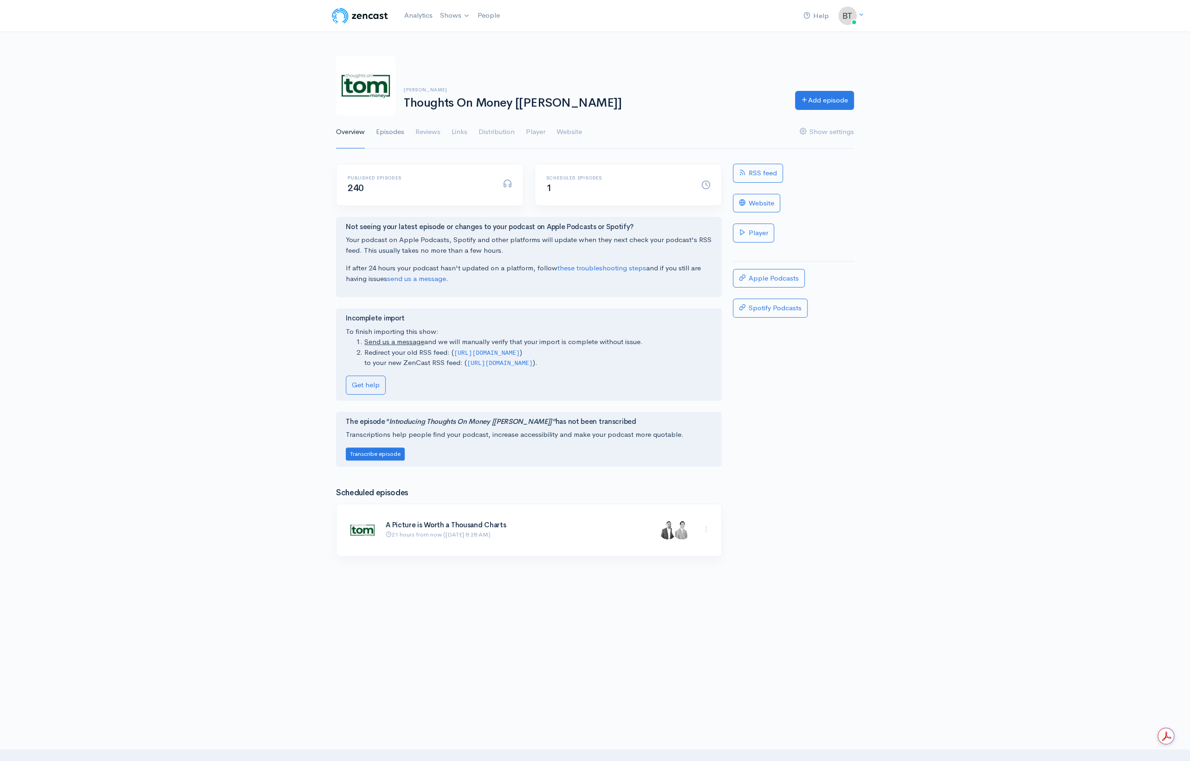
click at [393, 134] on link "Episodes" at bounding box center [390, 132] width 28 height 33
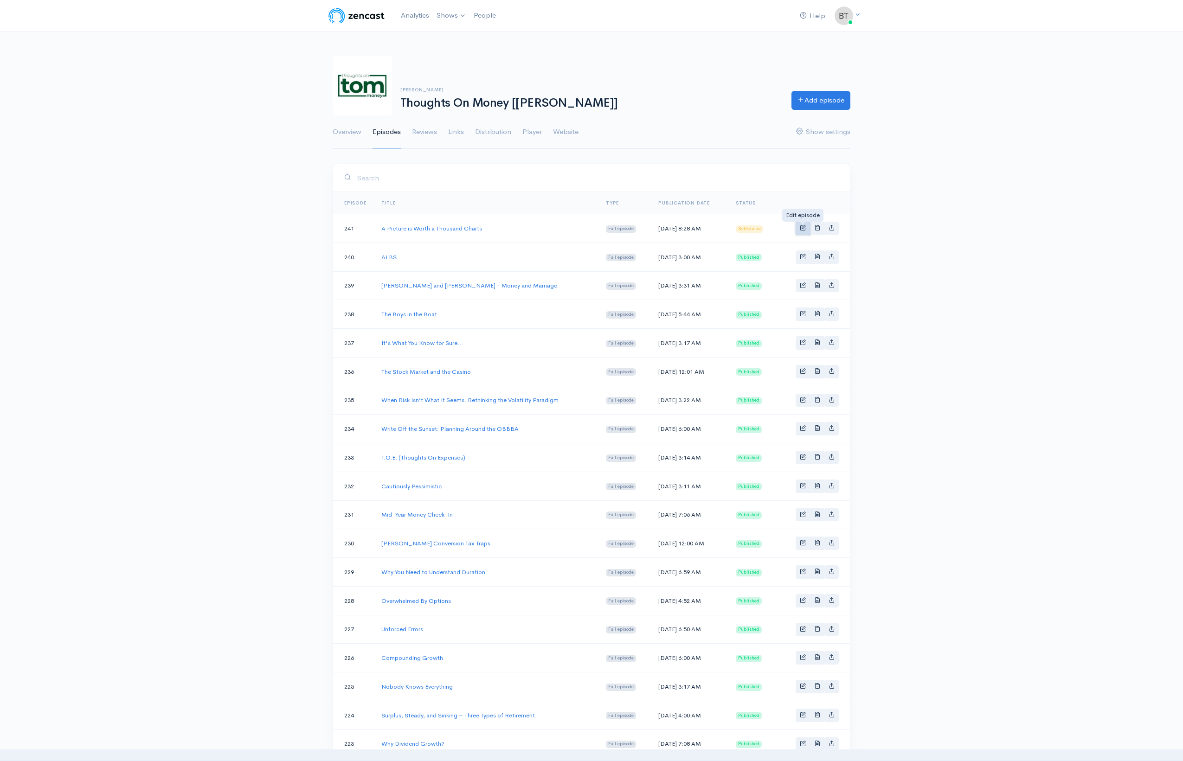
click at [805, 229] on span "Basic example" at bounding box center [803, 228] width 6 height 6
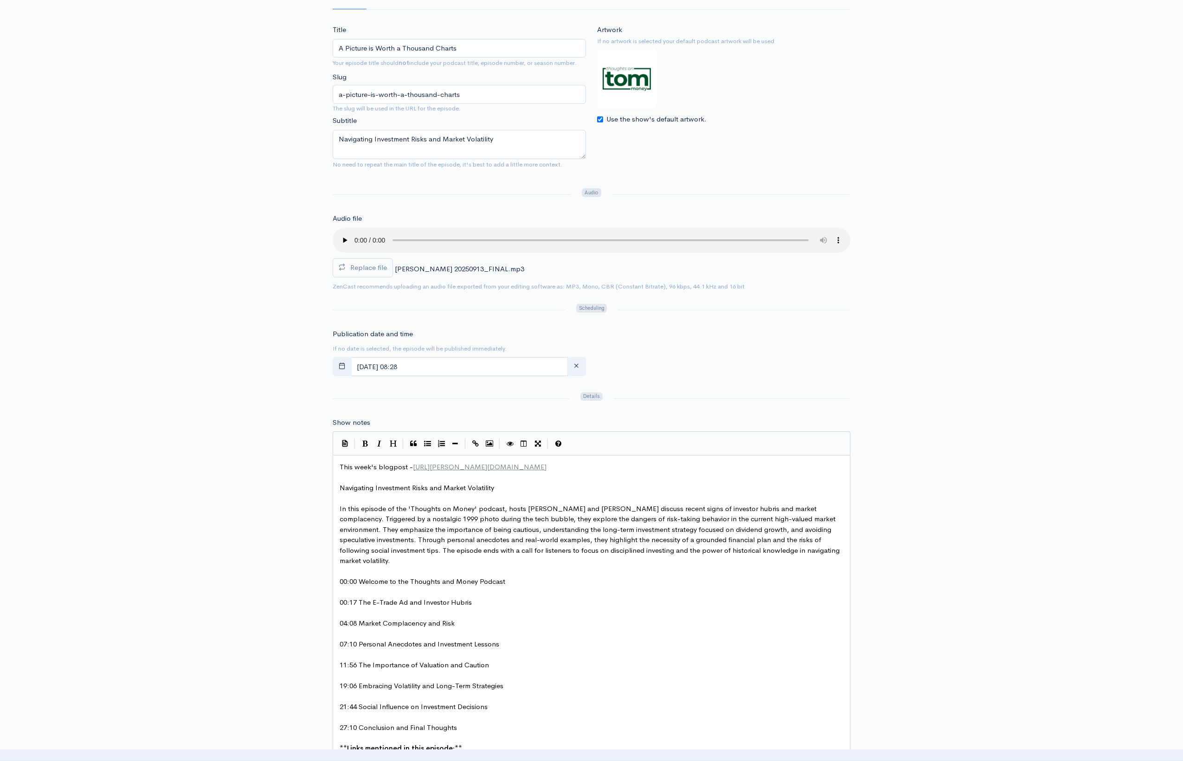
scroll to position [226, 0]
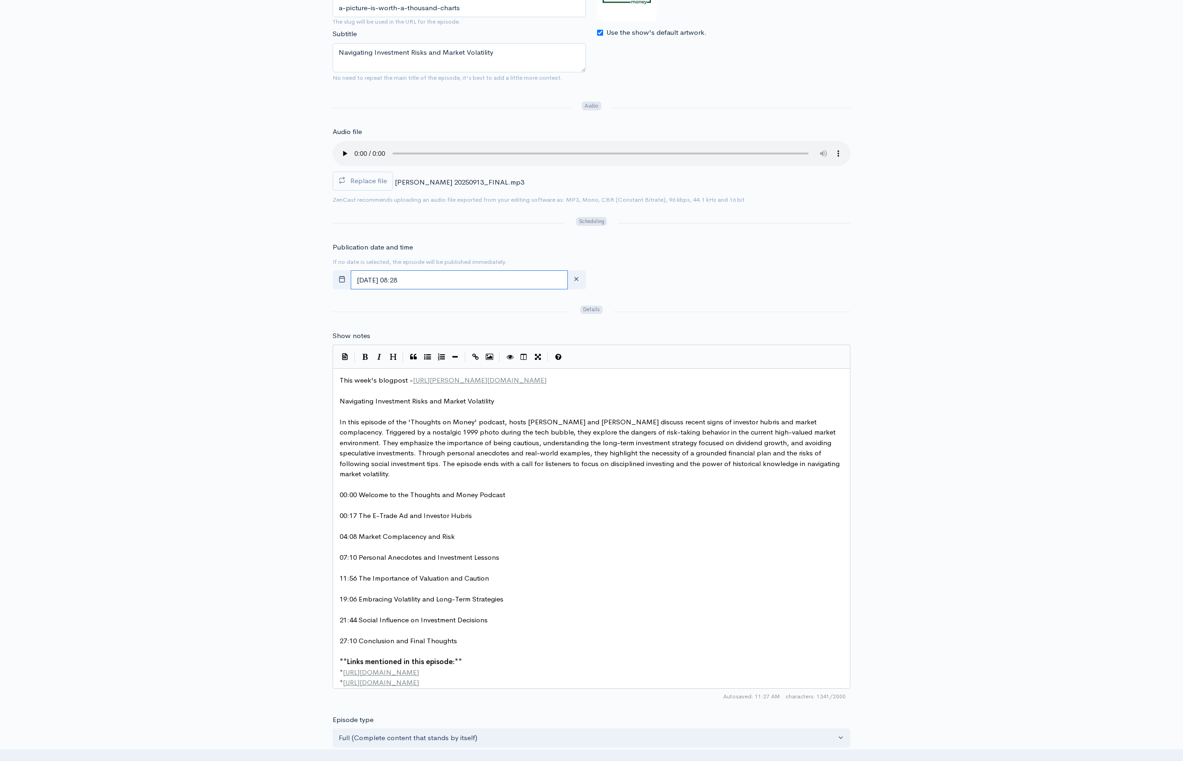
click at [463, 279] on input "[DATE] 08:28" at bounding box center [459, 280] width 217 height 19
click at [460, 356] on span "12" at bounding box center [463, 355] width 18 height 18
type input "[DATE] 08:28"
drag, startPoint x: 760, startPoint y: 316, endPoint x: 768, endPoint y: 316, distance: 7.9
click at [760, 316] on div at bounding box center [732, 311] width 248 height 15
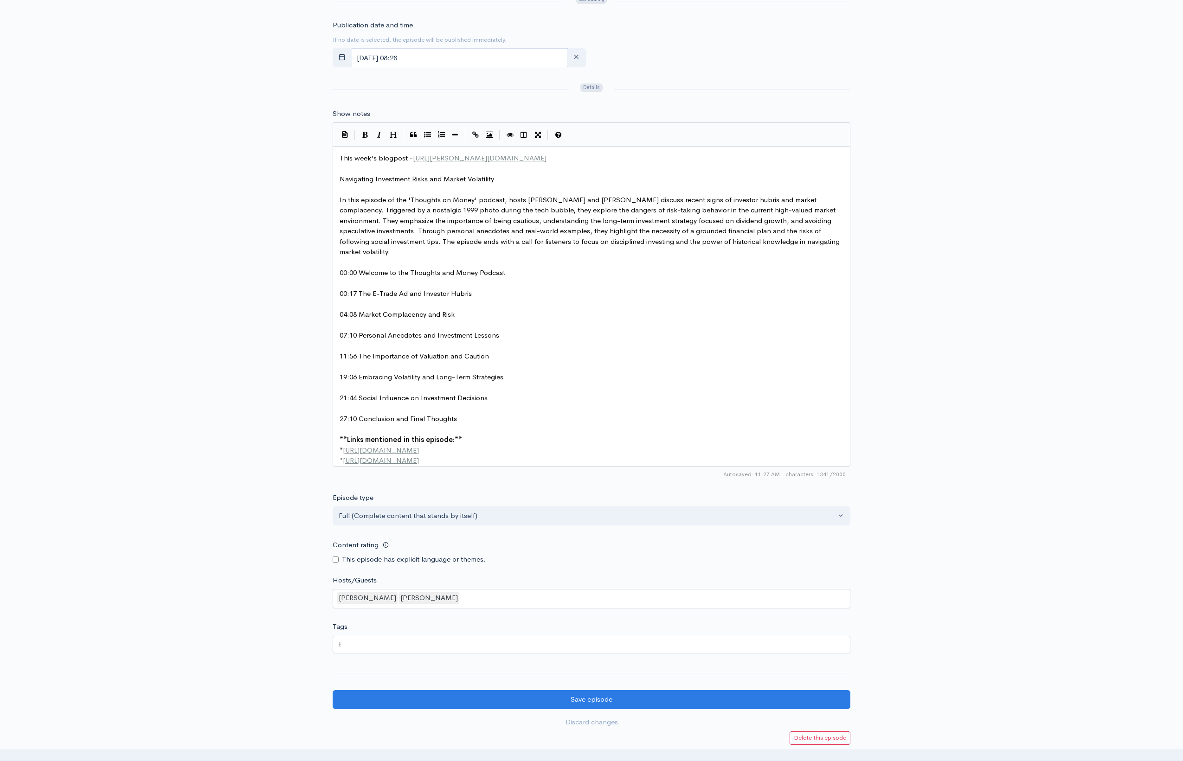
scroll to position [548, 0]
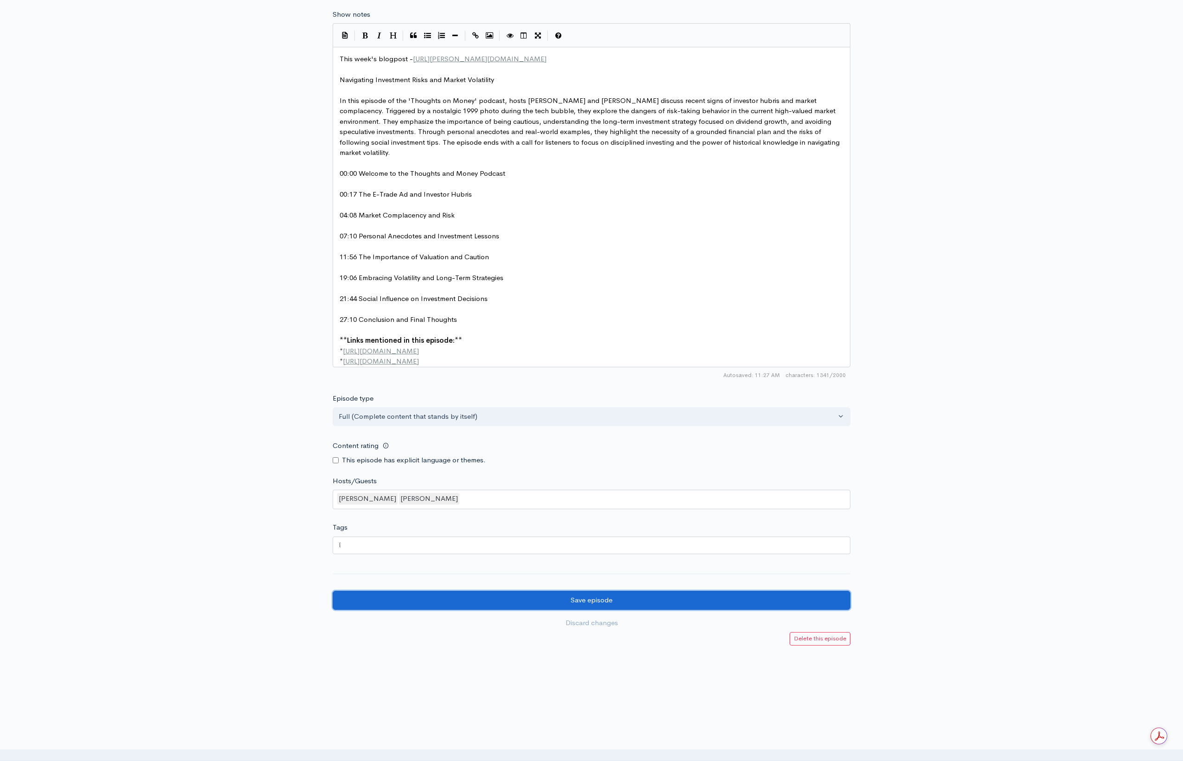
click at [560, 596] on input "Save episode" at bounding box center [592, 600] width 518 height 19
